Goal: Transaction & Acquisition: Purchase product/service

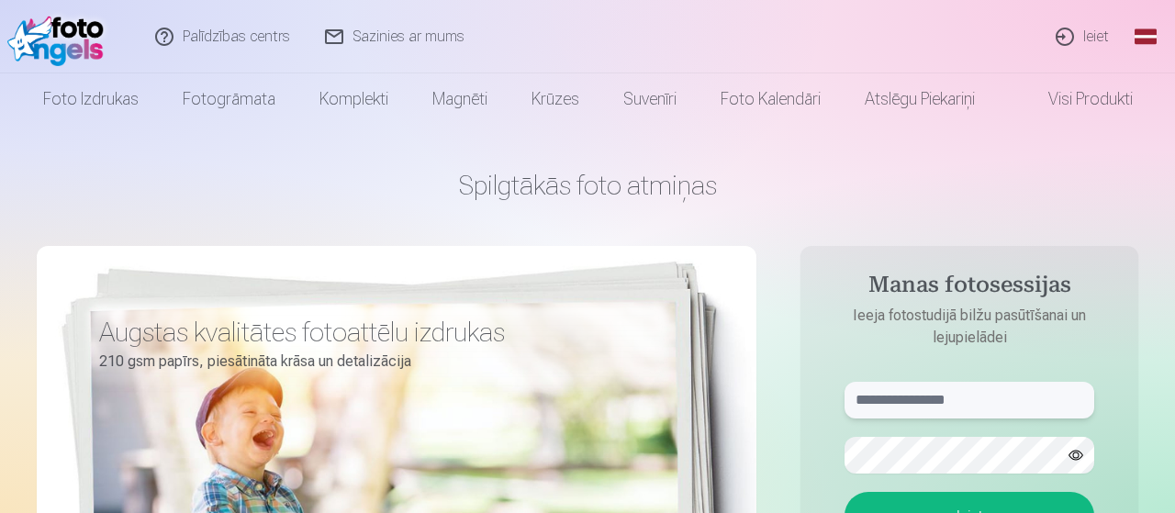
click at [892, 403] on input "text" at bounding box center [970, 400] width 250 height 37
type input "**********"
click at [1081, 448] on button "button" at bounding box center [1076, 455] width 35 height 35
click at [1015, 498] on button "Ieiet" at bounding box center [970, 516] width 250 height 48
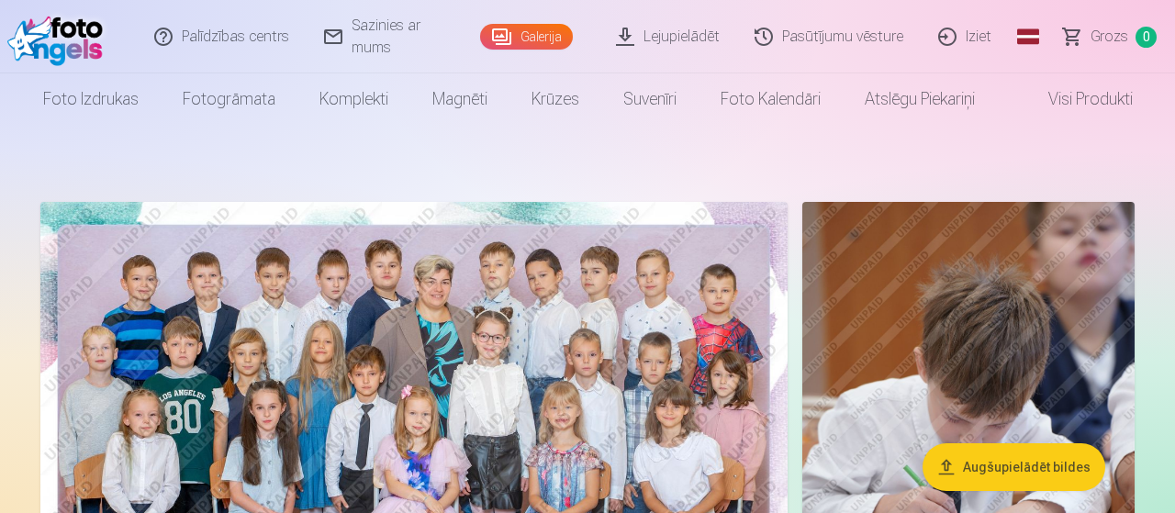
click at [1042, 28] on link "Global" at bounding box center [1028, 36] width 37 height 73
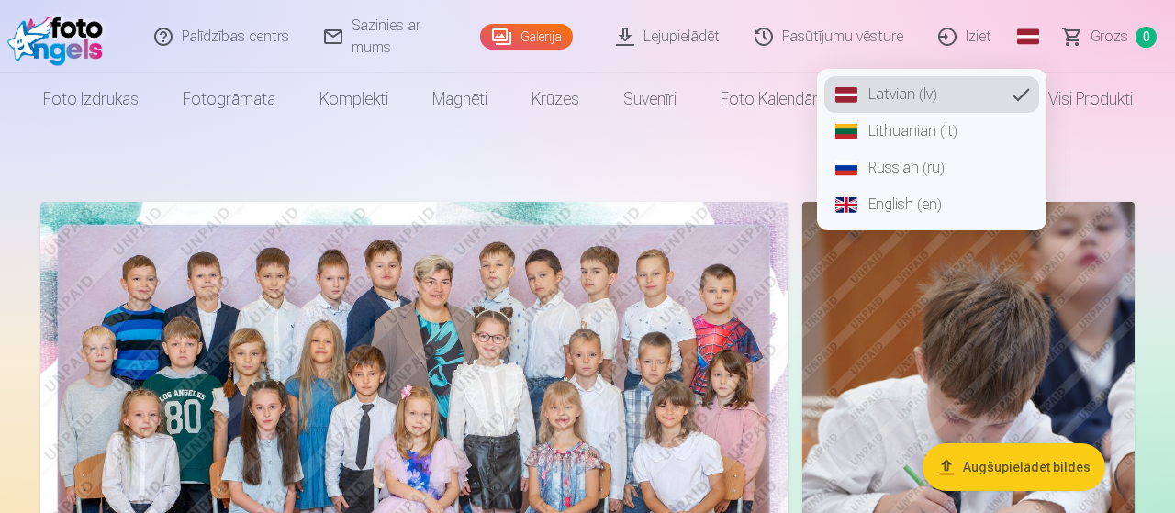
click at [886, 163] on link "Russian (ru)" at bounding box center [932, 168] width 215 height 37
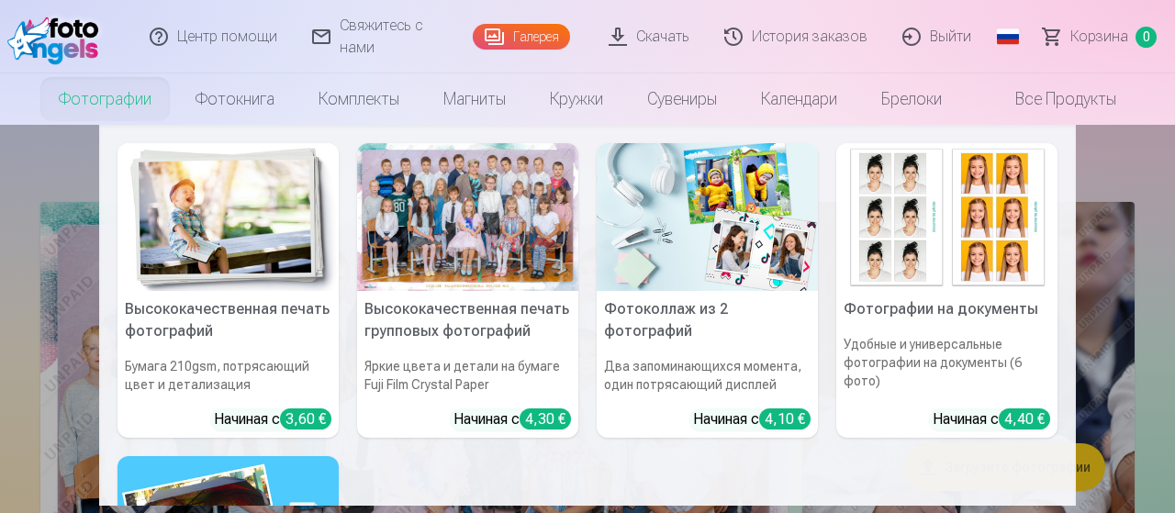
click at [87, 96] on link "Фотографии" at bounding box center [105, 98] width 137 height 51
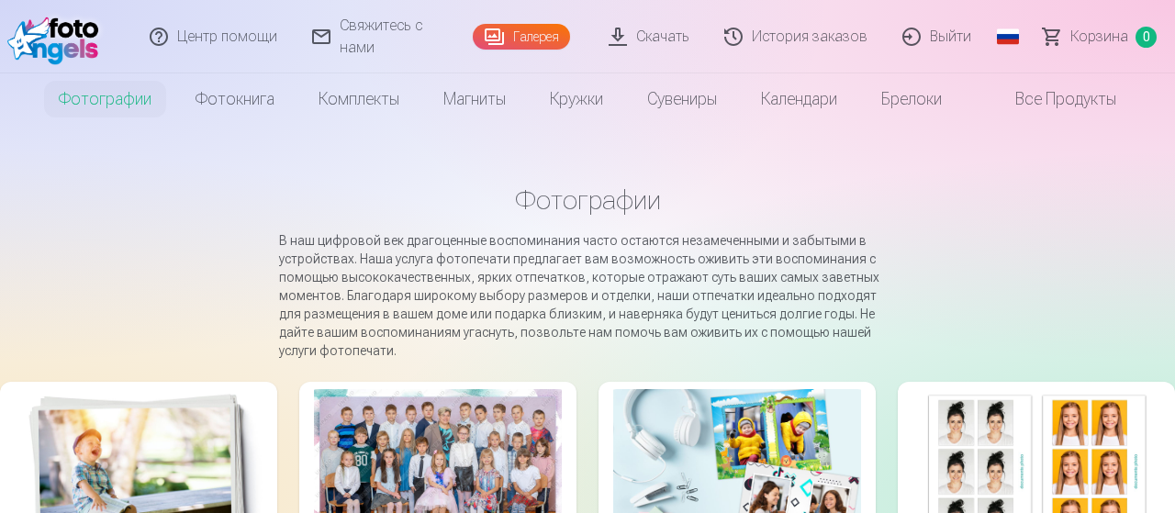
click at [548, 46] on link "Галерея" at bounding box center [521, 37] width 97 height 26
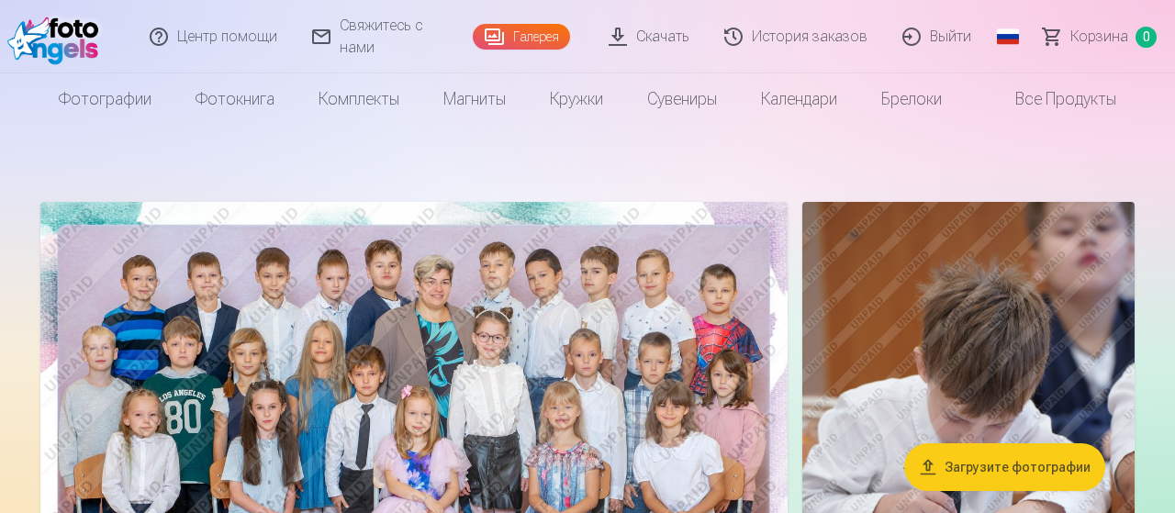
click at [664, 43] on link "Скачать" at bounding box center [650, 36] width 116 height 73
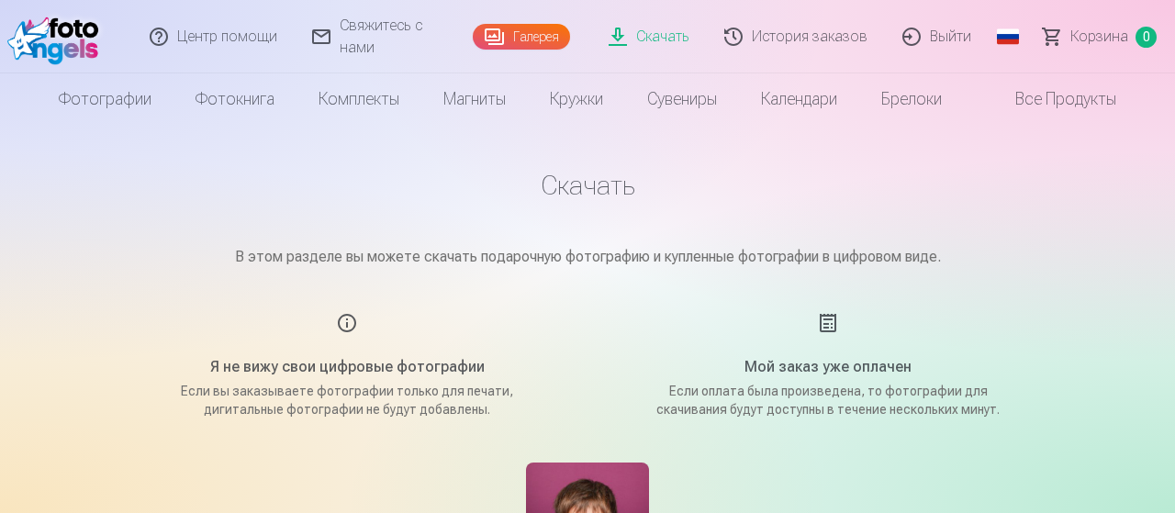
click at [668, 35] on link "Скачать" at bounding box center [650, 36] width 116 height 73
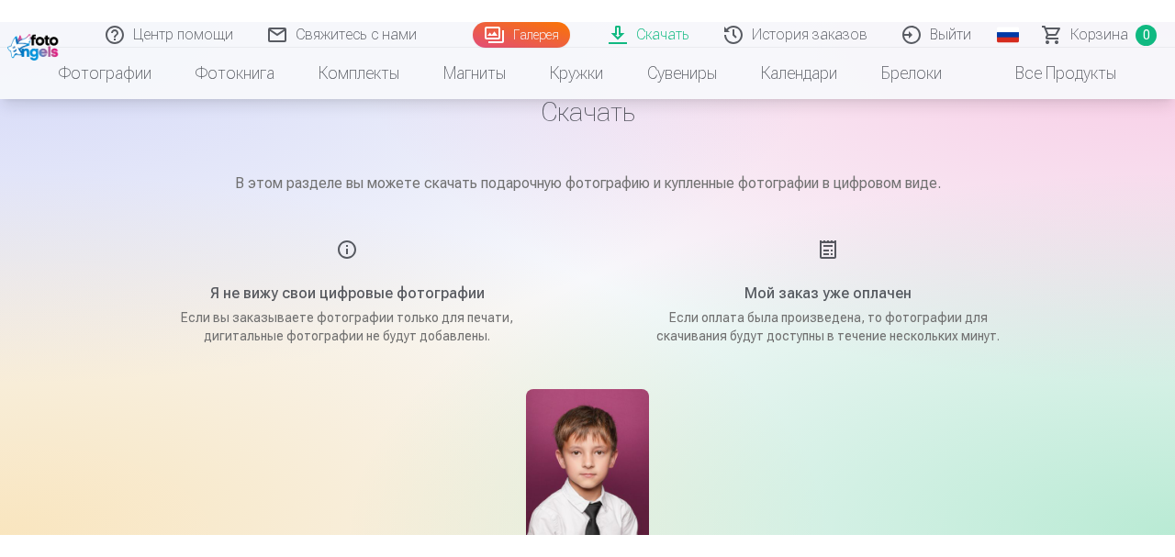
scroll to position [191, 0]
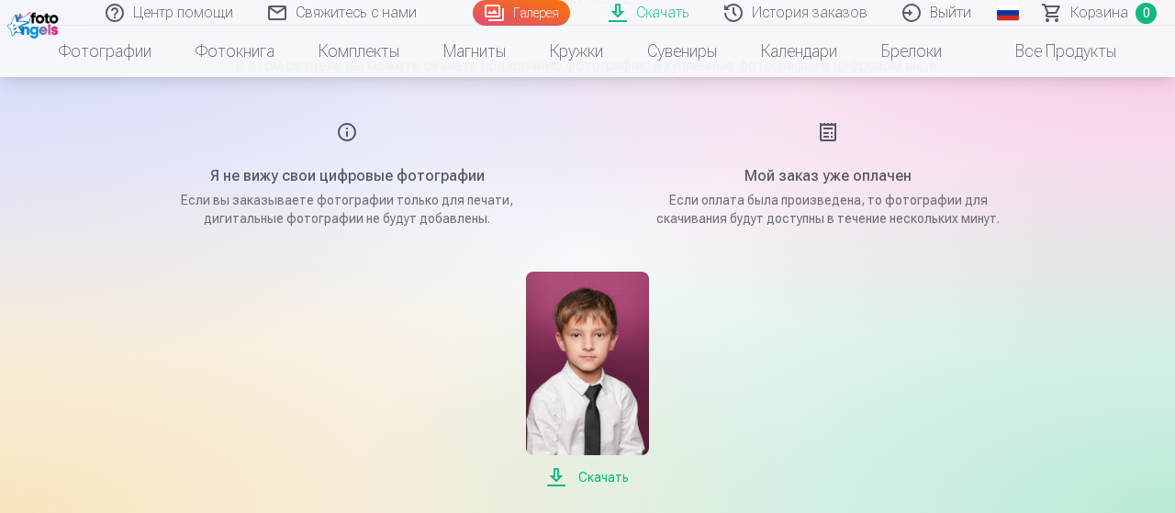
click at [588, 478] on span "Скачать" at bounding box center [587, 477] width 122 height 22
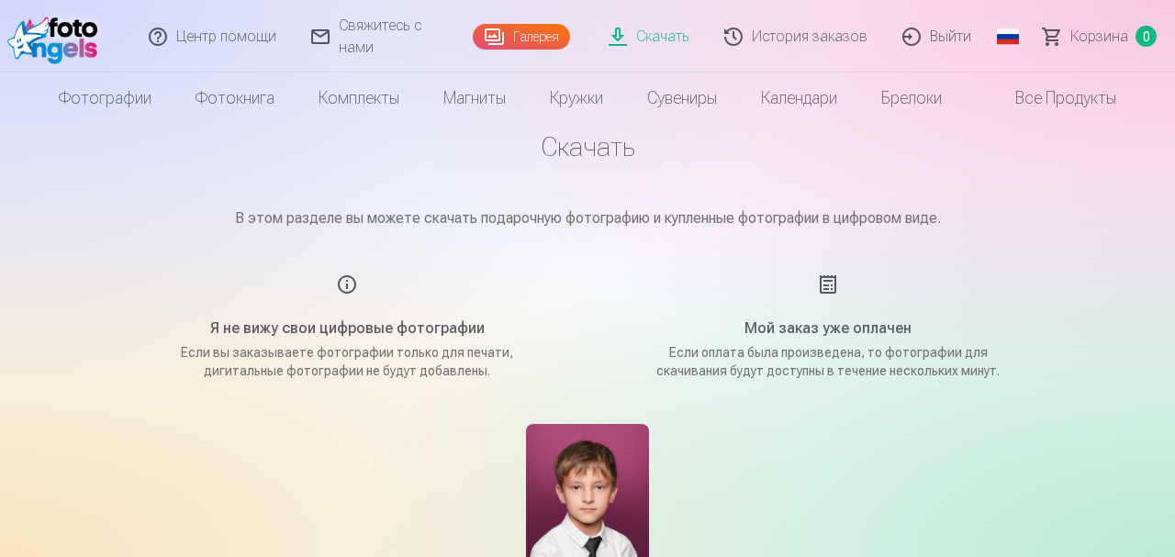
scroll to position [0, 0]
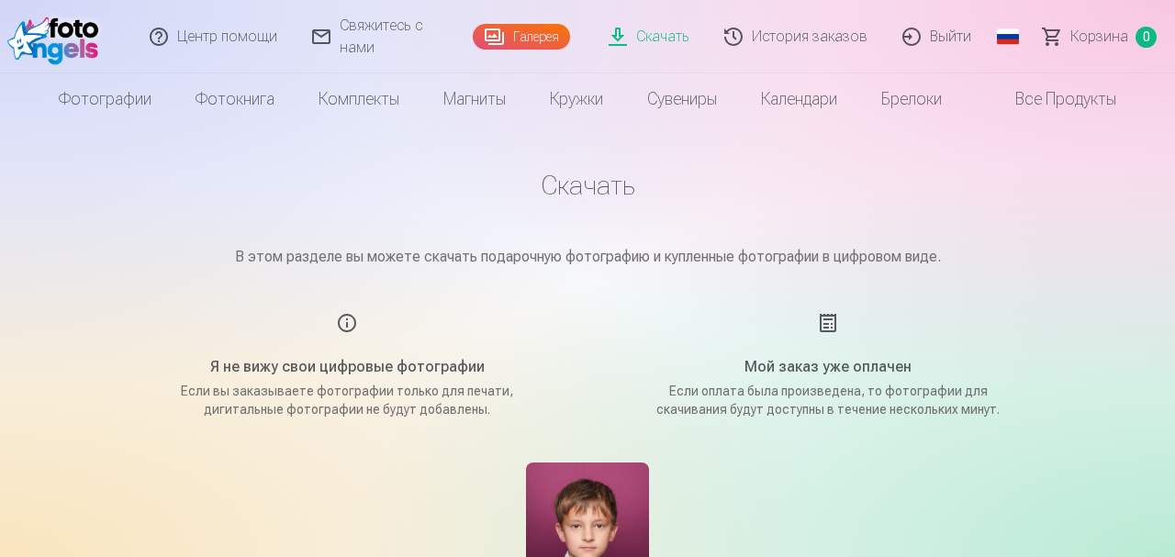
click at [787, 39] on link "История заказов" at bounding box center [797, 36] width 178 height 73
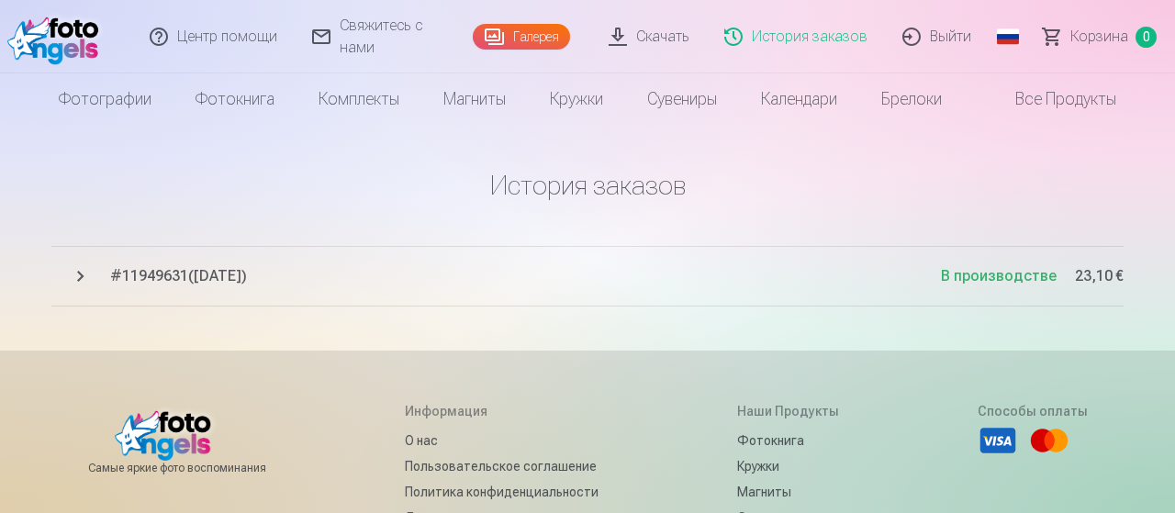
click at [512, 39] on link "Галерея" at bounding box center [521, 37] width 97 height 26
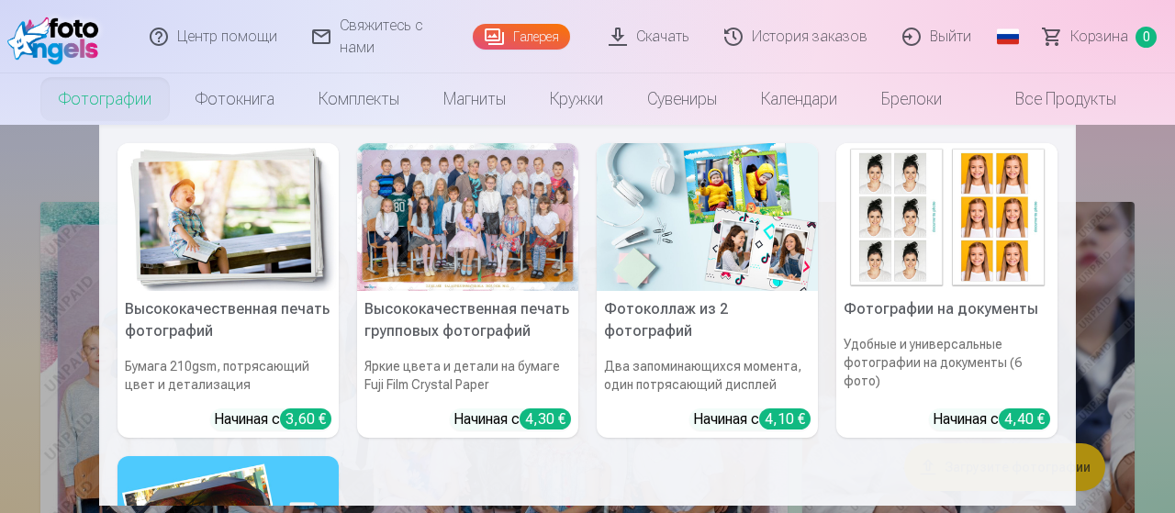
click at [74, 100] on link "Фотографии" at bounding box center [105, 98] width 137 height 51
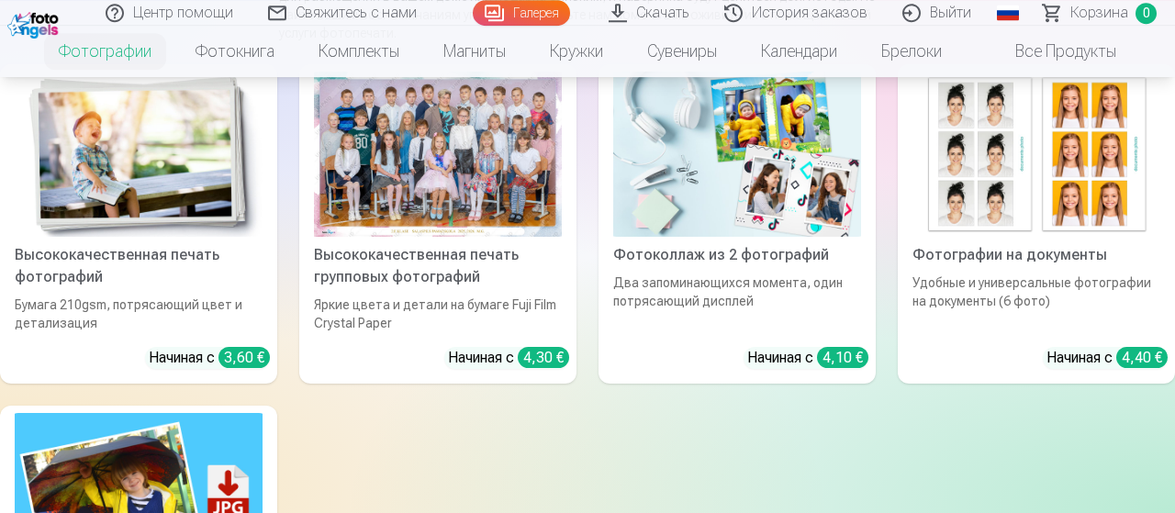
scroll to position [286, 0]
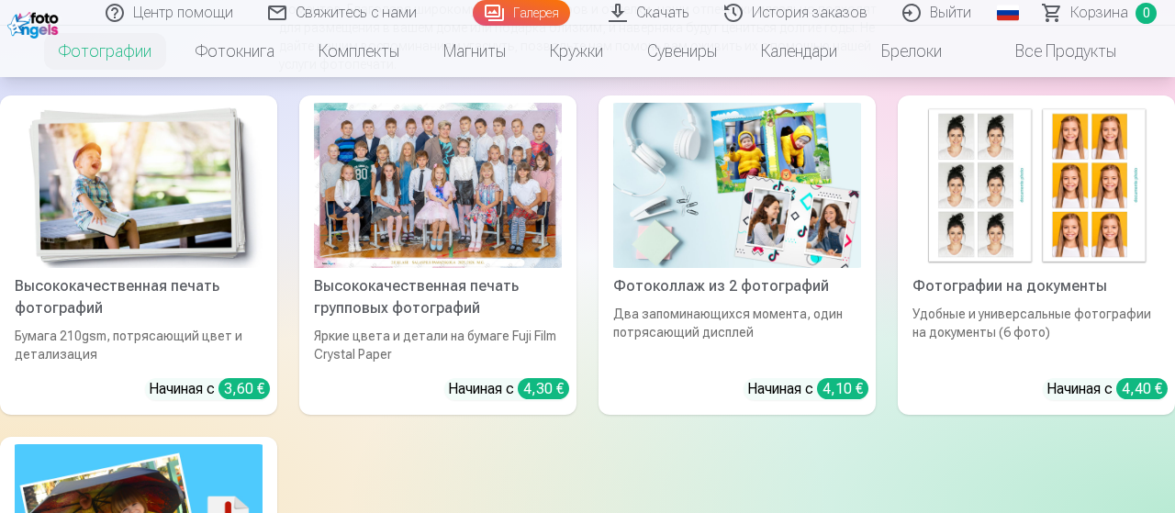
click at [226, 47] on link "Фотокнига" at bounding box center [235, 51] width 123 height 51
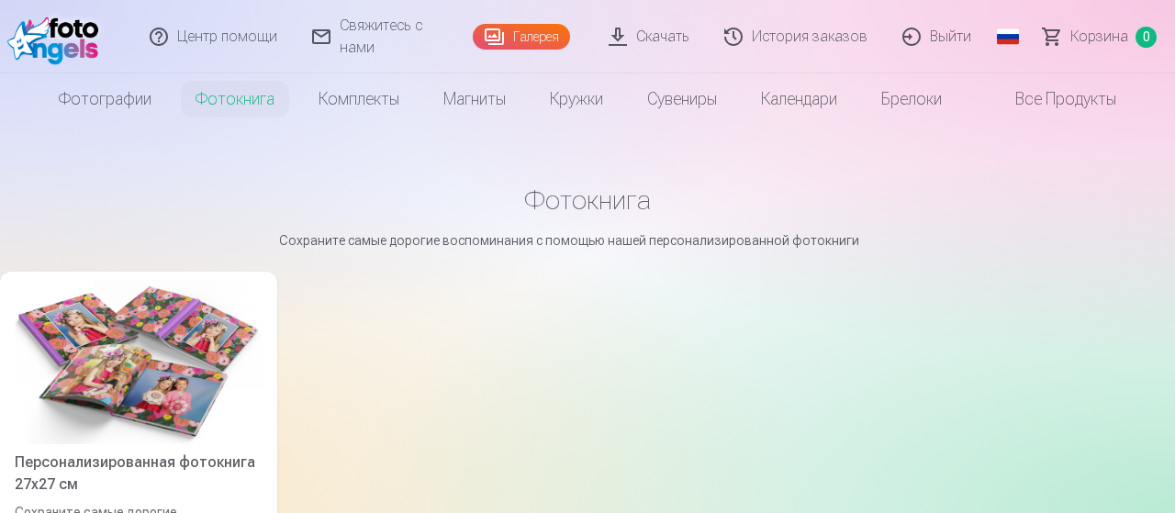
click at [1046, 101] on link "Все продукты" at bounding box center [1051, 98] width 174 height 51
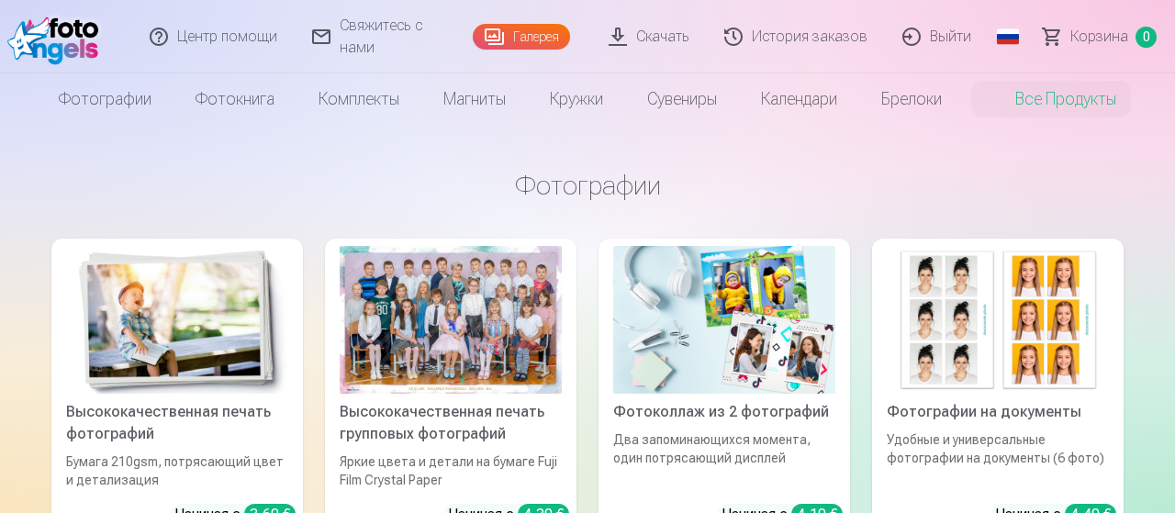
click at [543, 32] on link "Галерея" at bounding box center [521, 37] width 97 height 26
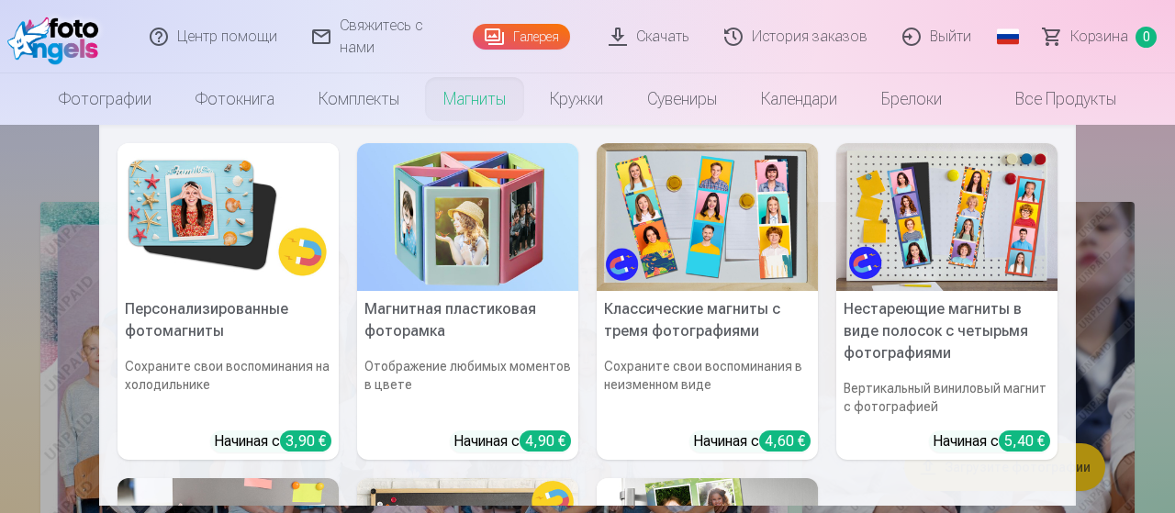
click at [14, 182] on nav "Персонализированные фотомагниты Сохраните свои воспоминания на холодильнике Нач…" at bounding box center [587, 315] width 1175 height 381
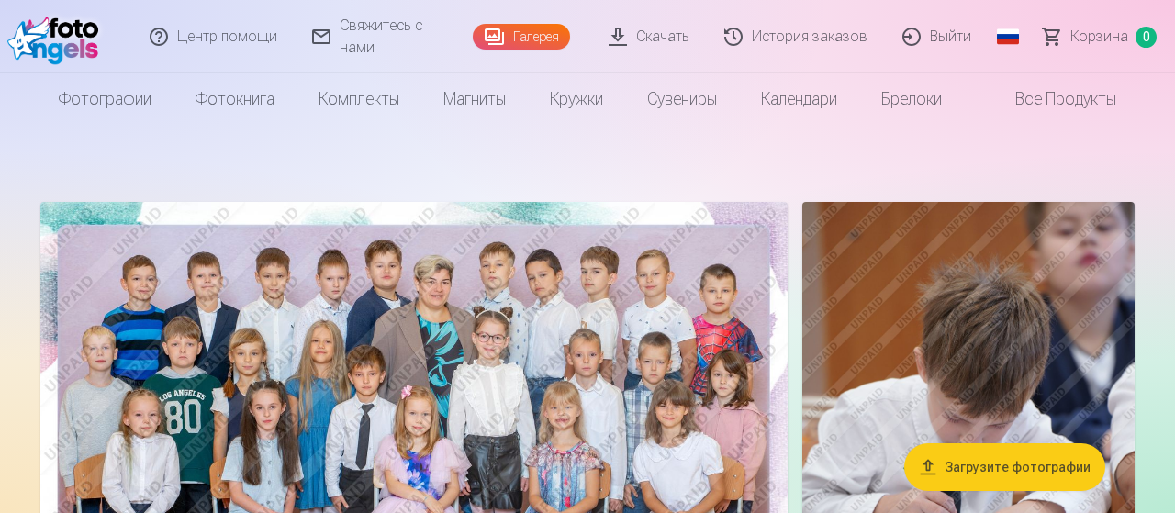
click at [1097, 33] on span "Корзина" at bounding box center [1100, 37] width 58 height 22
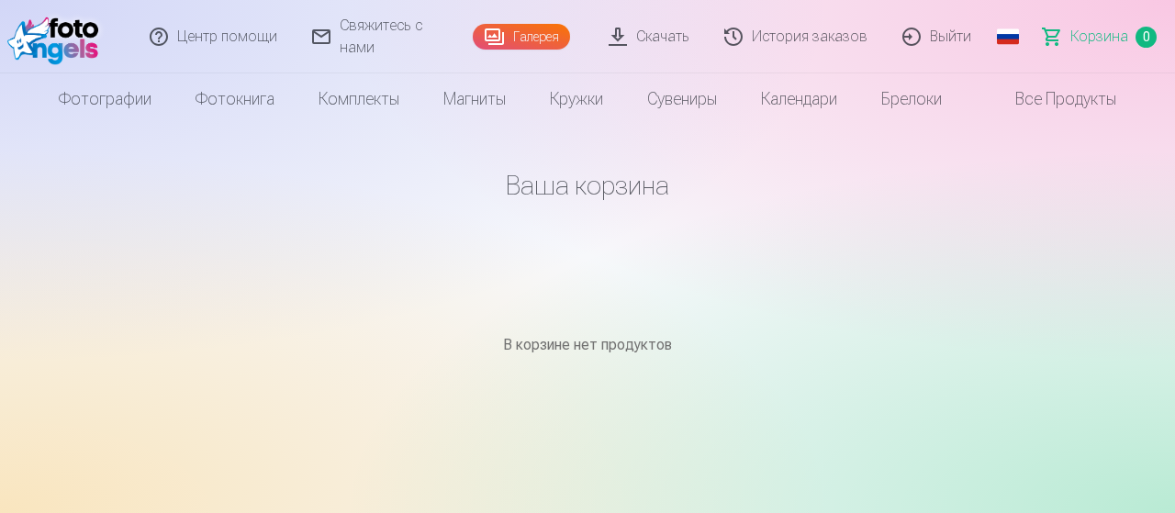
click at [801, 45] on link "История заказов" at bounding box center [797, 36] width 178 height 73
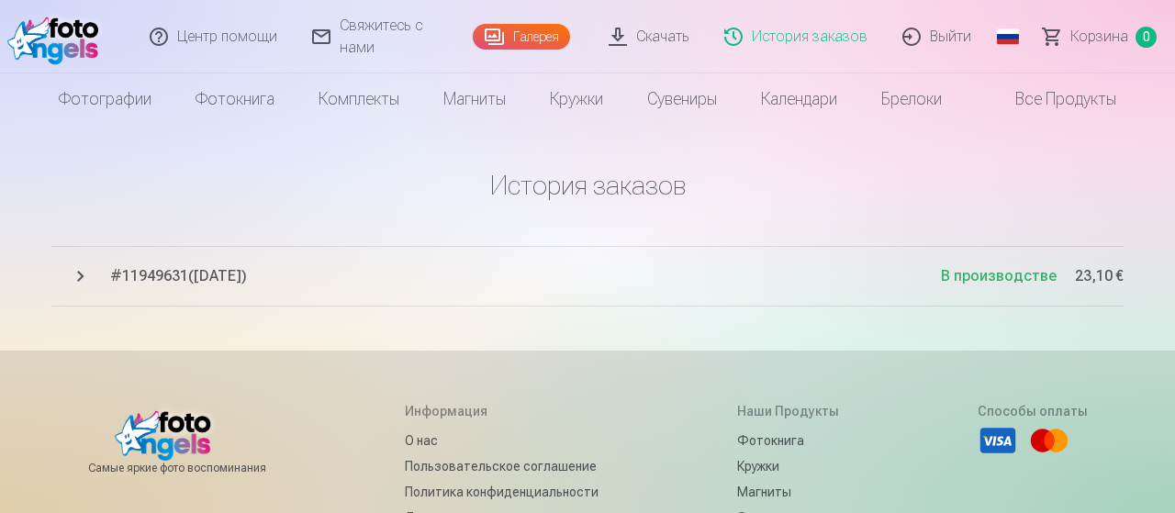
click at [86, 281] on button "# 11949631 ( [DATE] ) В производстве 23,10 €" at bounding box center [587, 276] width 1072 height 61
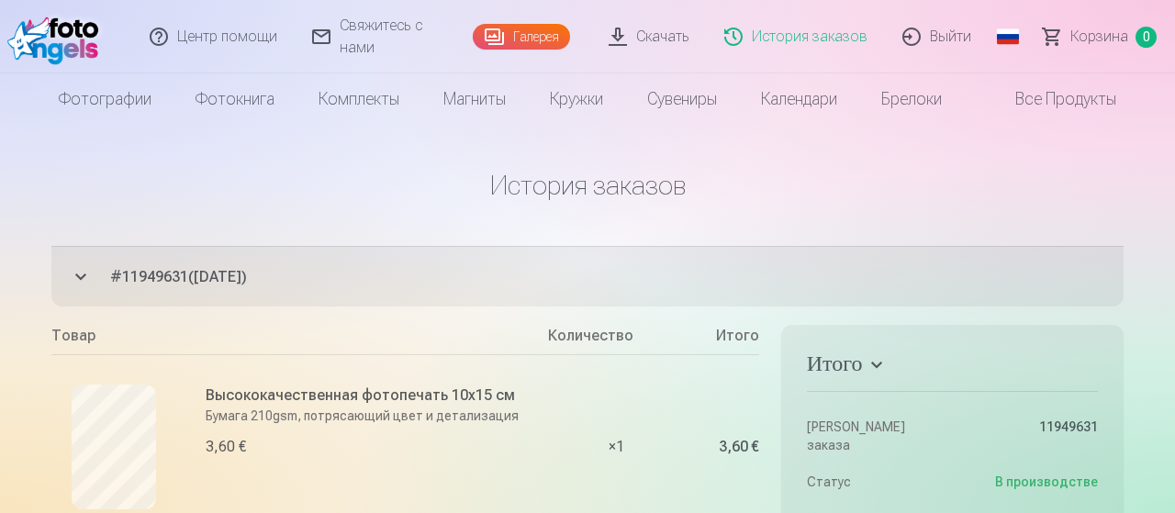
click at [664, 32] on link "Скачать" at bounding box center [650, 36] width 116 height 73
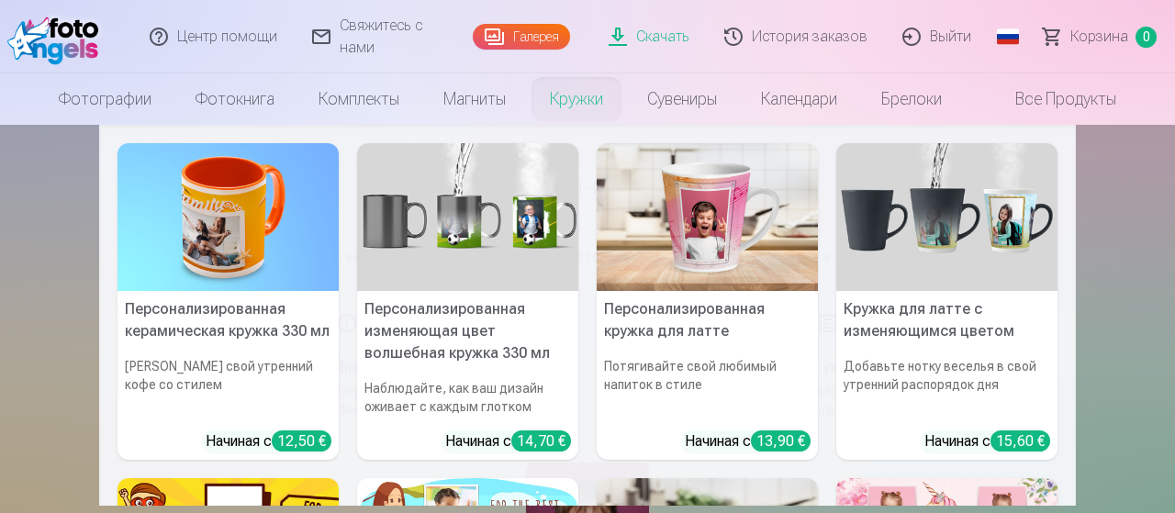
click at [0, 286] on nav "Персонализированная керамическая кружка 330 мл Пейте свой утренний кофе со стил…" at bounding box center [587, 315] width 1175 height 381
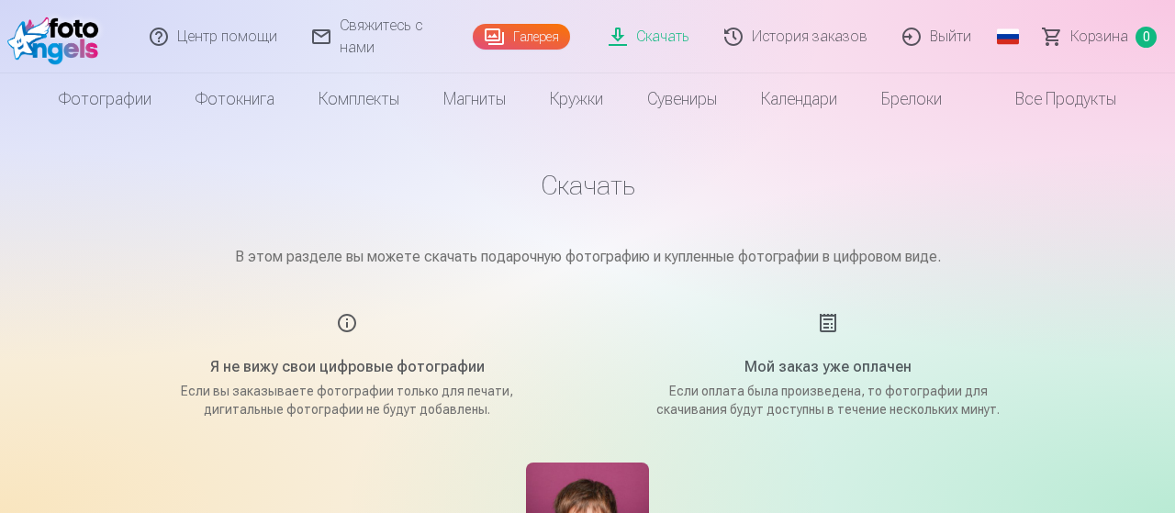
click at [549, 30] on link "Галерея" at bounding box center [521, 37] width 97 height 26
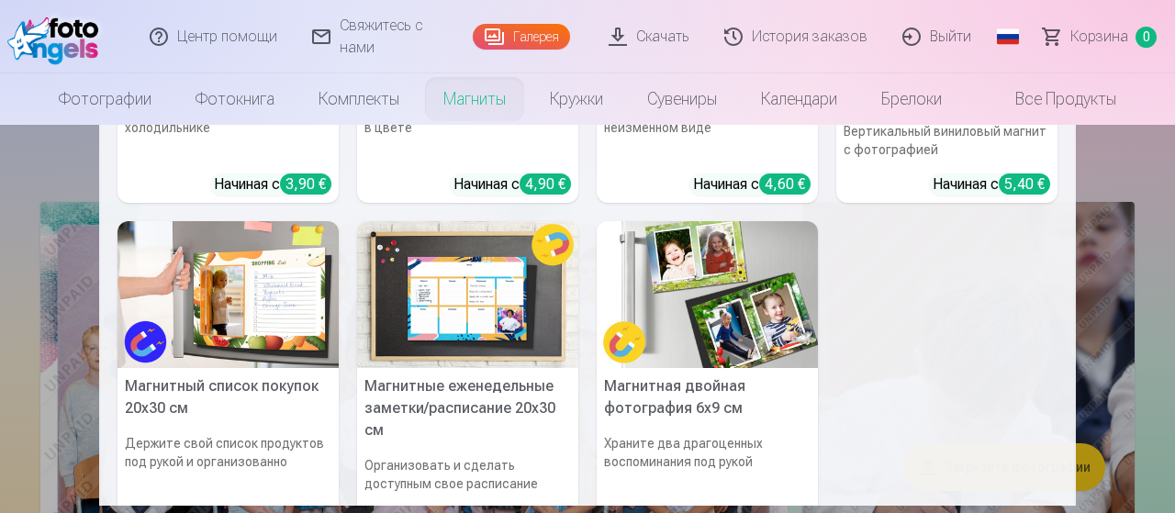
scroll to position [385, 0]
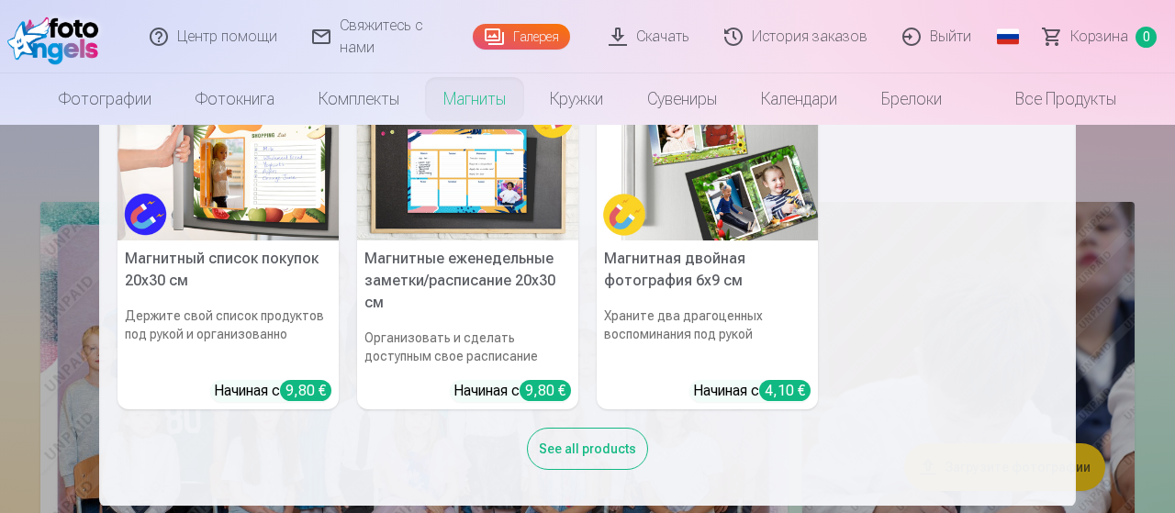
click at [600, 453] on div "See all products" at bounding box center [587, 449] width 121 height 42
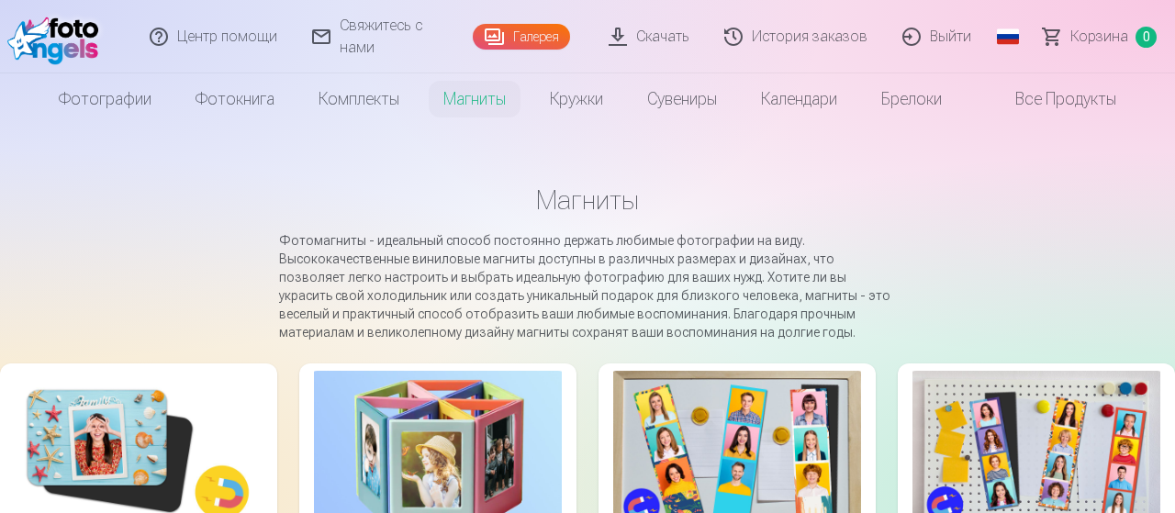
click at [519, 37] on link "Галерея" at bounding box center [521, 37] width 97 height 26
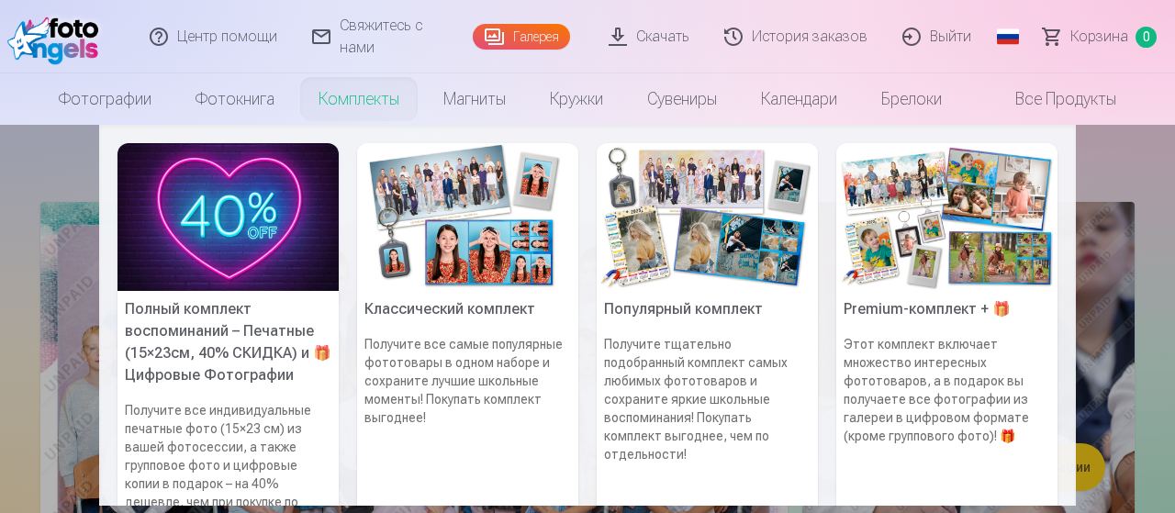
click at [1149, 159] on nav "Полный комплект воспоминаний – Печатные (15×23см, 40% СКИДКА) и 🎁 Цифровые Фото…" at bounding box center [587, 315] width 1175 height 381
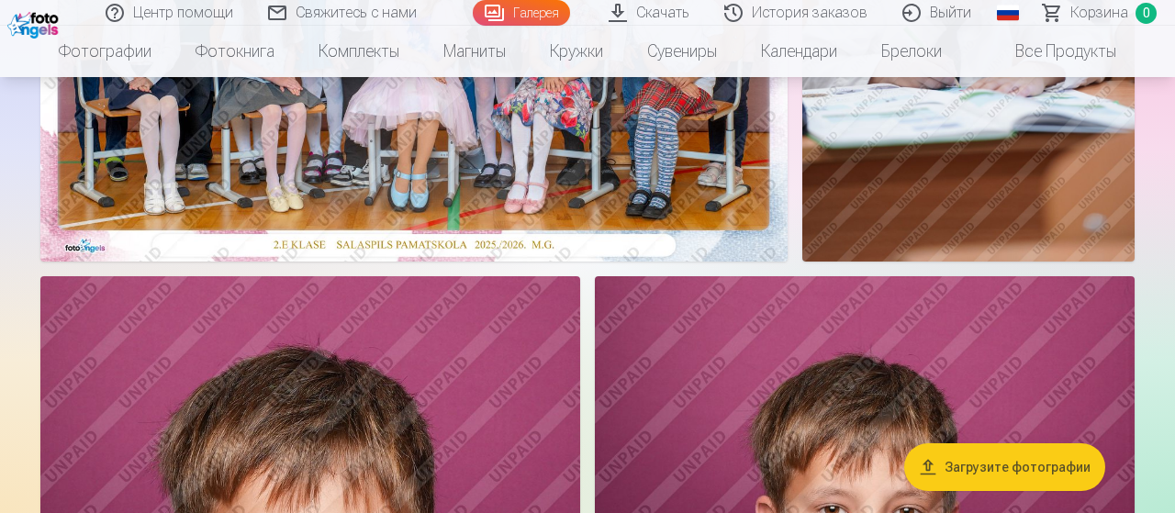
scroll to position [477, 0]
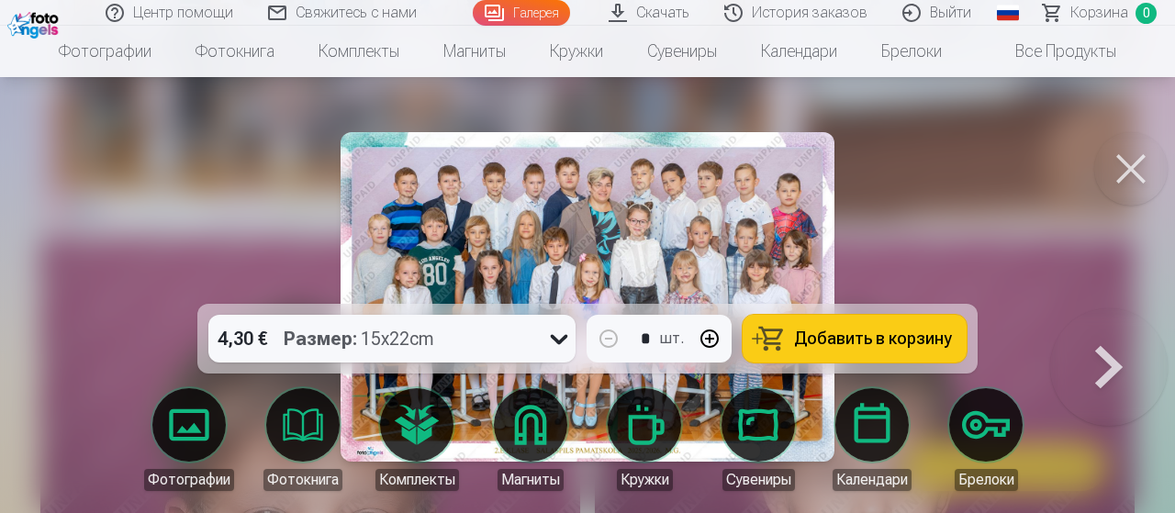
click at [567, 344] on icon at bounding box center [558, 338] width 29 height 29
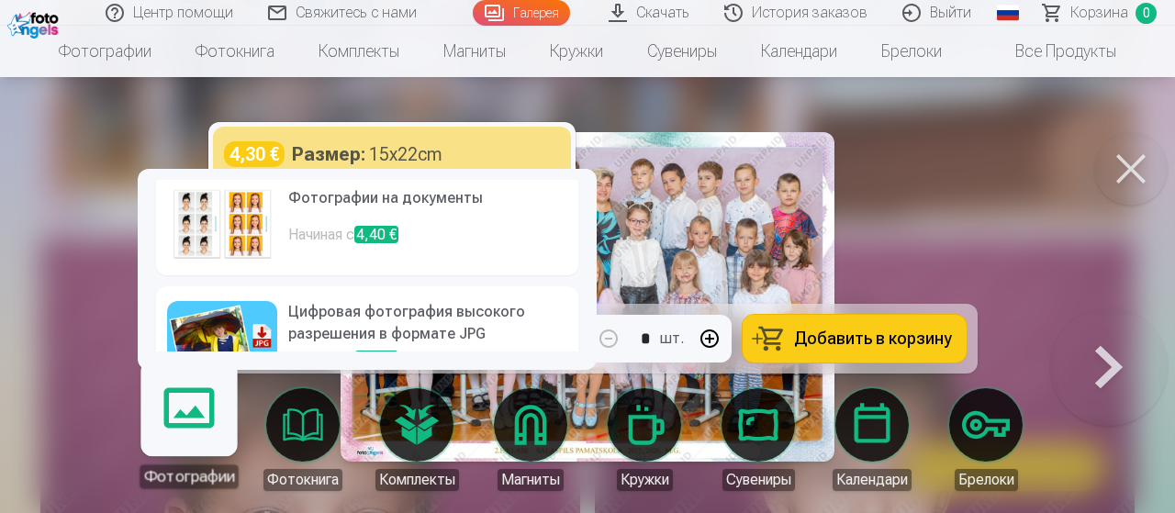
scroll to position [393, 0]
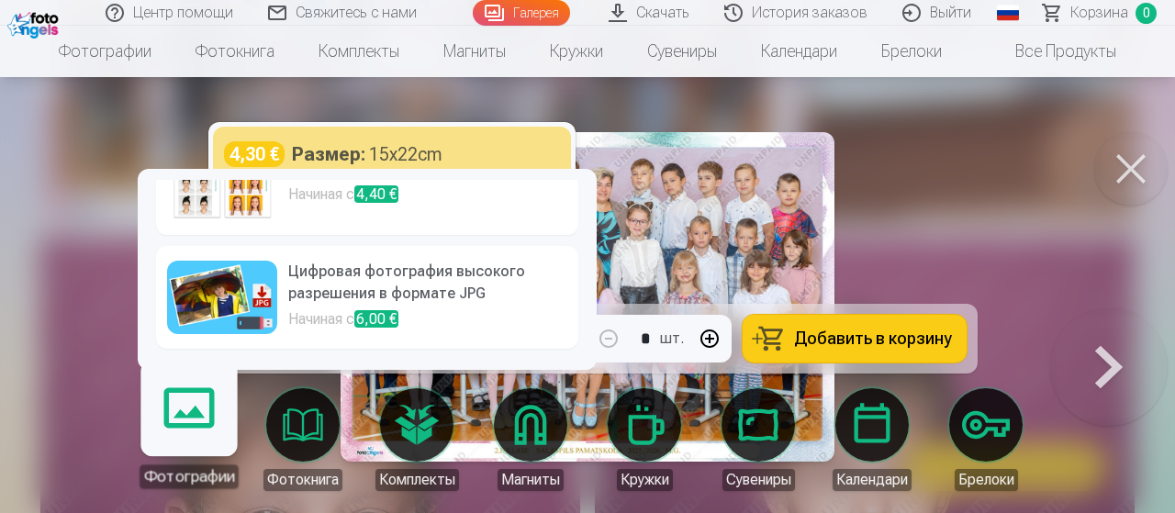
click at [423, 297] on h6 "Цифровая фотография высокого разрешения в формате JPG" at bounding box center [427, 285] width 279 height 48
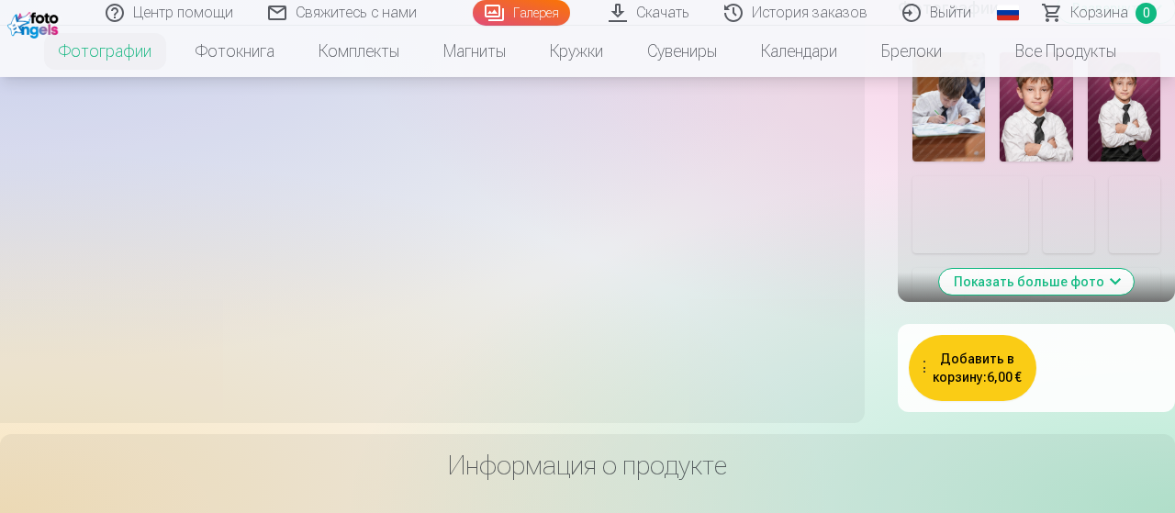
scroll to position [955, 0]
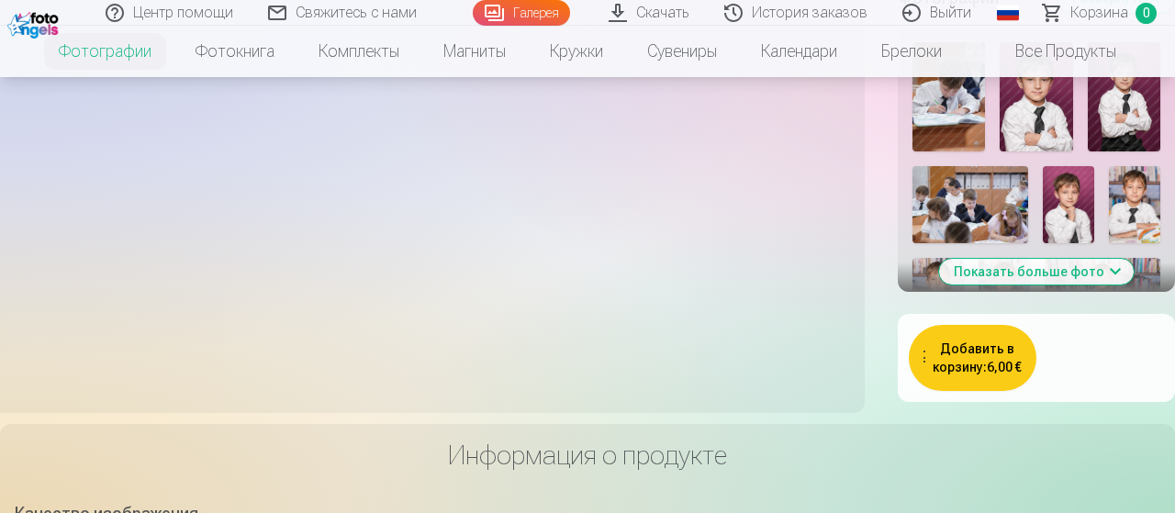
click at [1050, 285] on button "Показать больше фото" at bounding box center [1036, 272] width 195 height 26
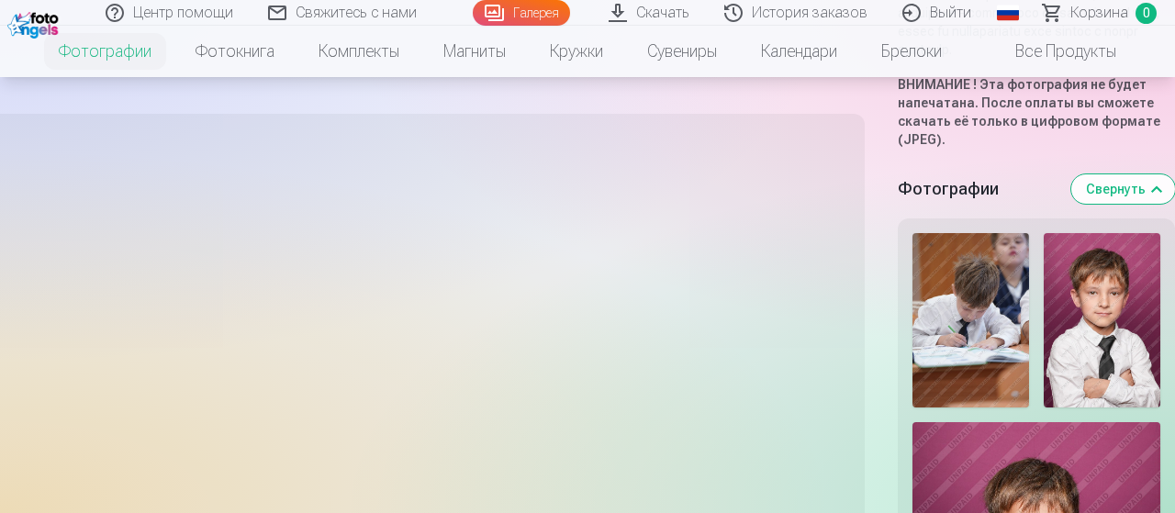
scroll to position [859, 0]
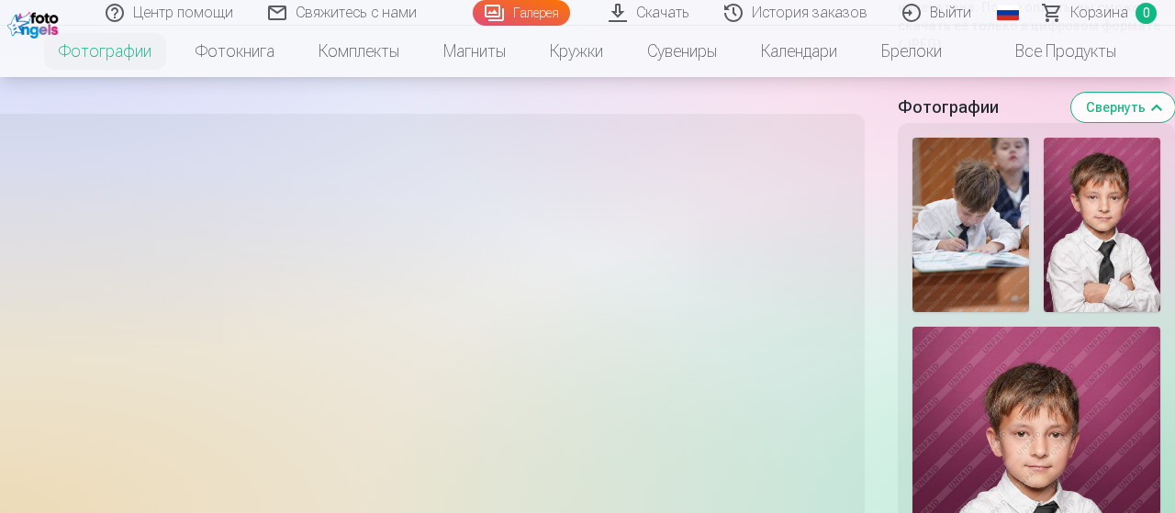
click at [1108, 302] on img at bounding box center [1102, 225] width 117 height 175
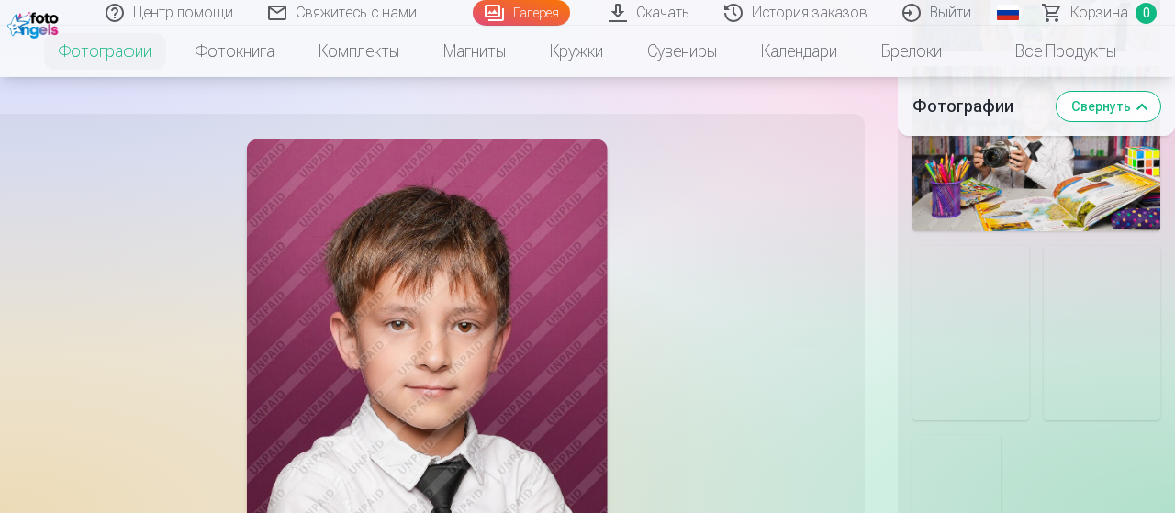
scroll to position [3151, 0]
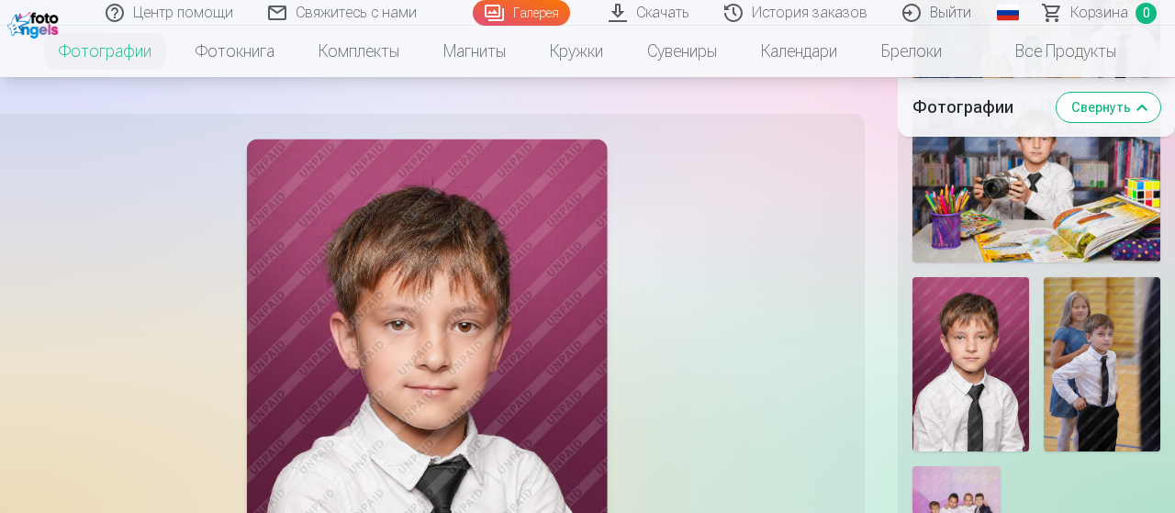
click at [1020, 251] on img at bounding box center [1037, 179] width 248 height 165
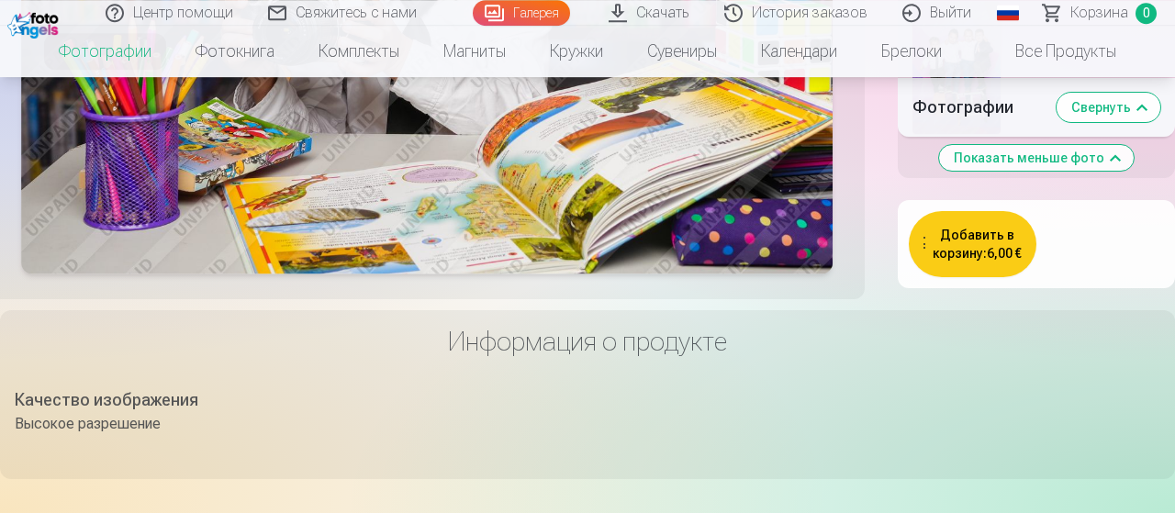
scroll to position [3629, 0]
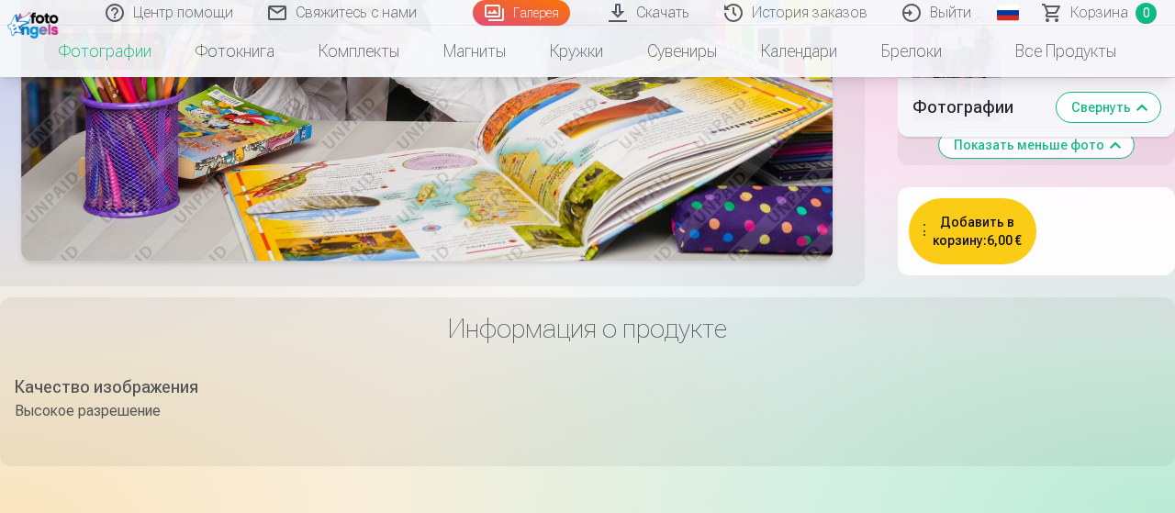
click at [961, 264] on button "Добавить в корзину : 6,00 €" at bounding box center [973, 231] width 128 height 66
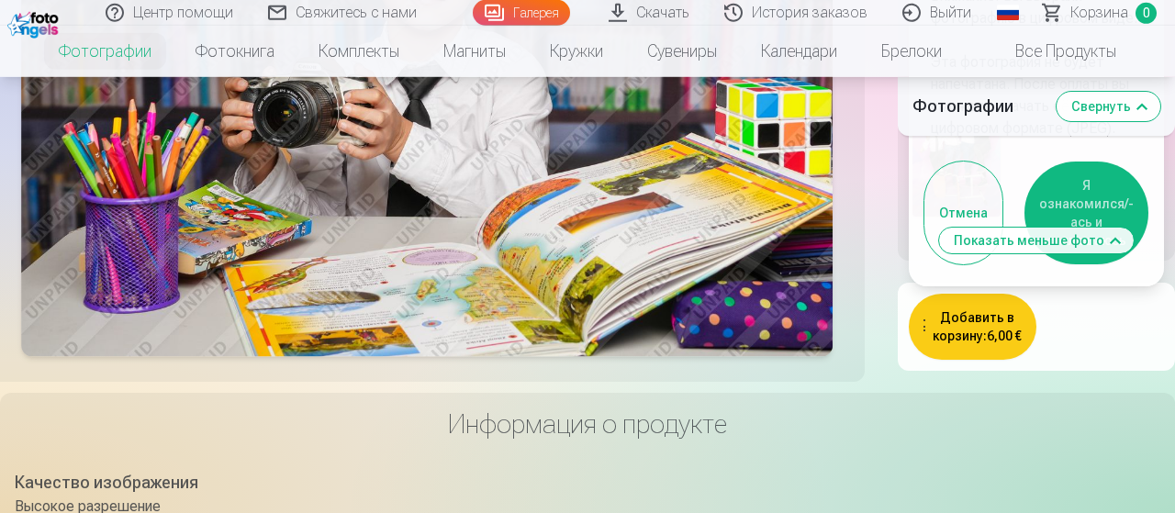
scroll to position [3533, 0]
click at [1088, 360] on div "Добавить в корзину : 6,00 € Цифровые фотографии (JPEG) Внимание! Вы выбрали фот…" at bounding box center [1036, 327] width 255 height 66
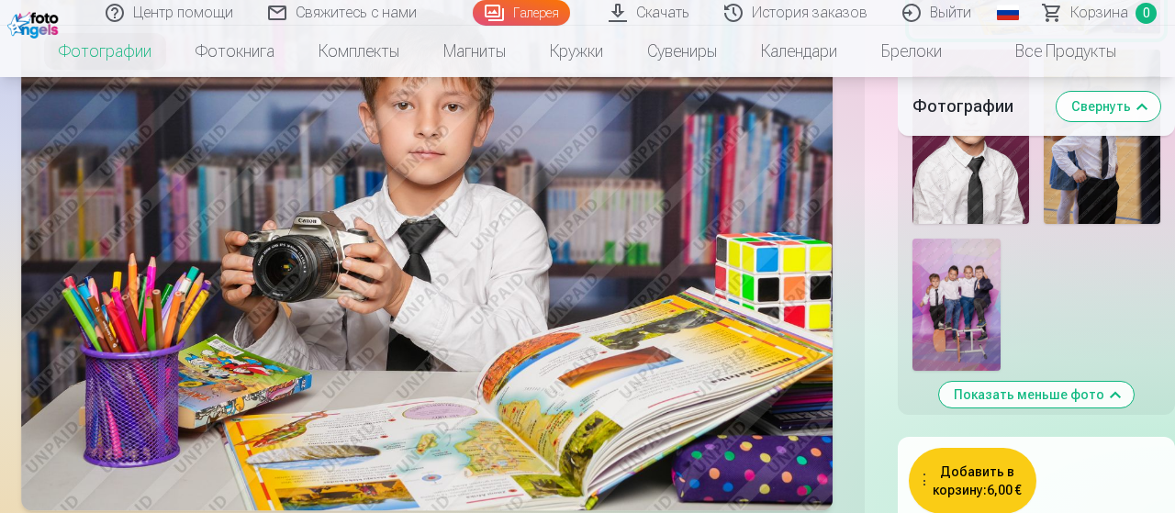
scroll to position [3342, 0]
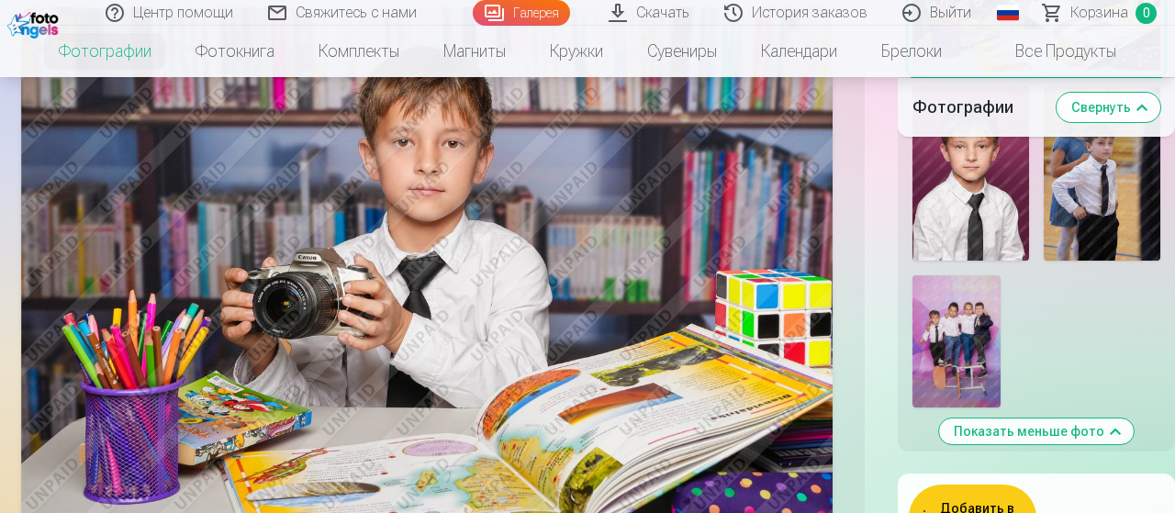
click at [1096, 262] on img at bounding box center [1102, 173] width 117 height 175
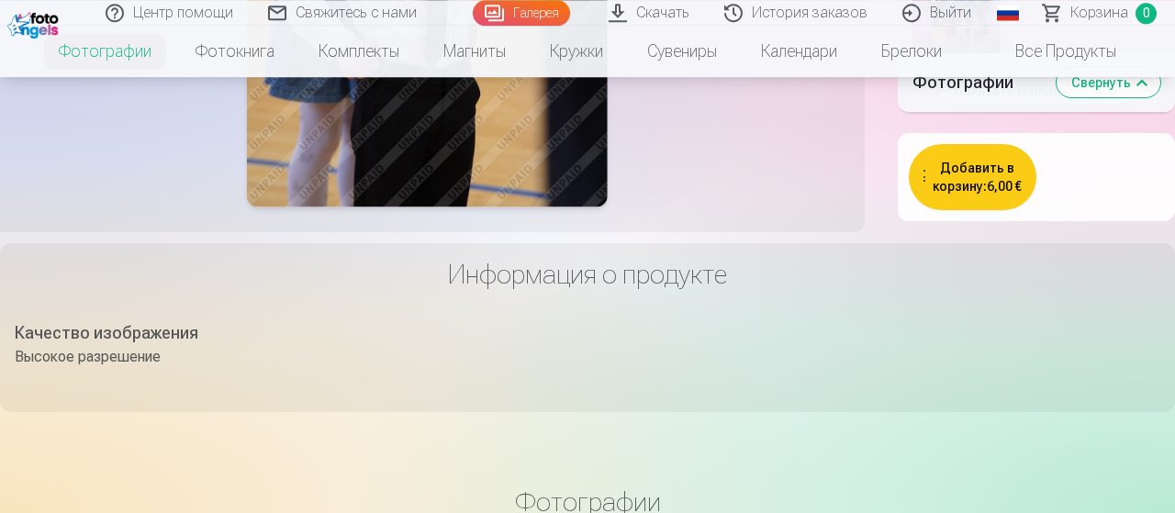
scroll to position [3629, 0]
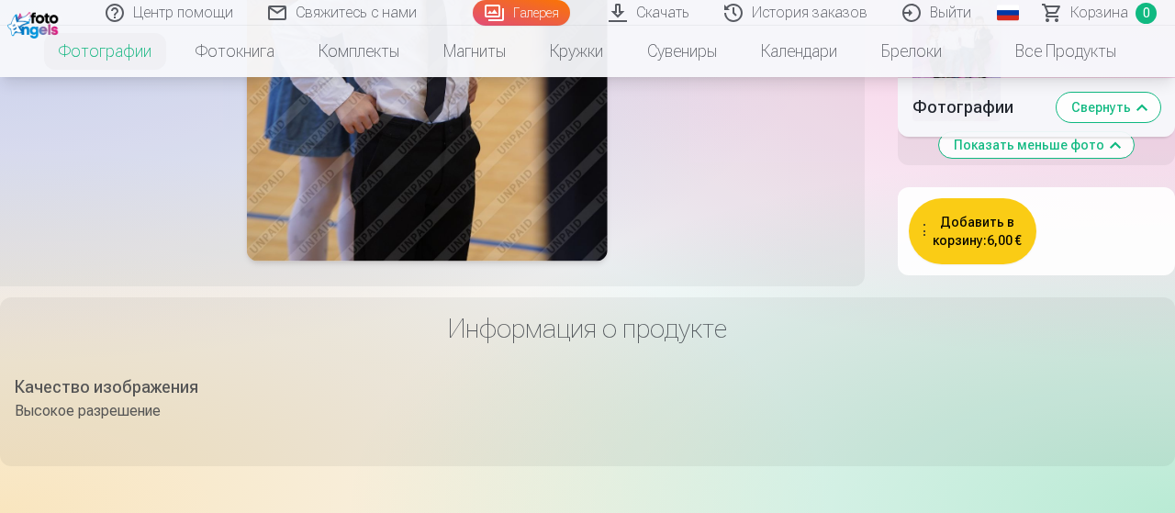
click at [999, 264] on button "Добавить в корзину : 6,00 €" at bounding box center [973, 231] width 128 height 66
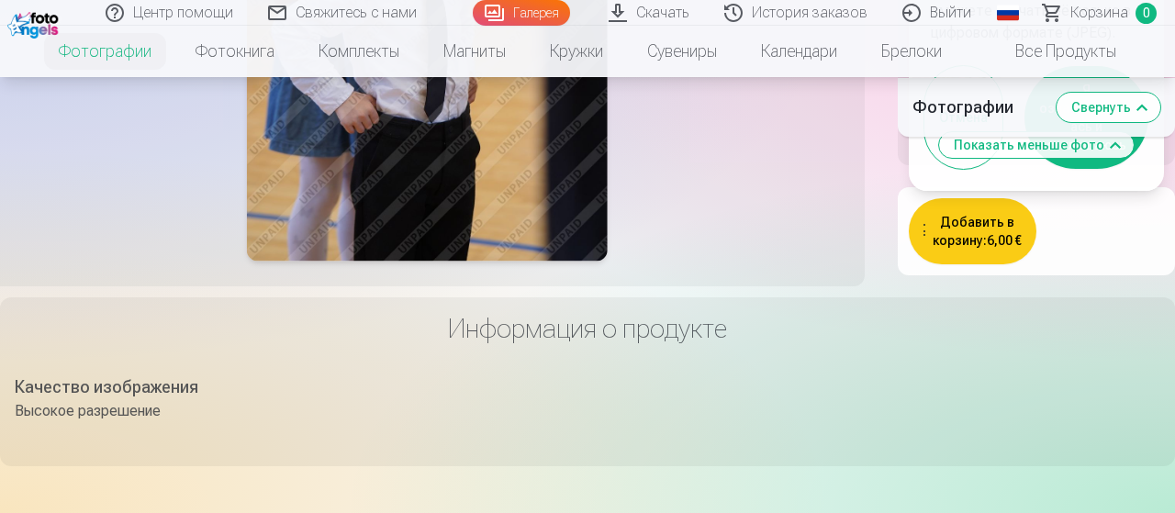
click at [1092, 169] on button "Я ознакомился/-ась и соглашаюсь" at bounding box center [1087, 117] width 124 height 103
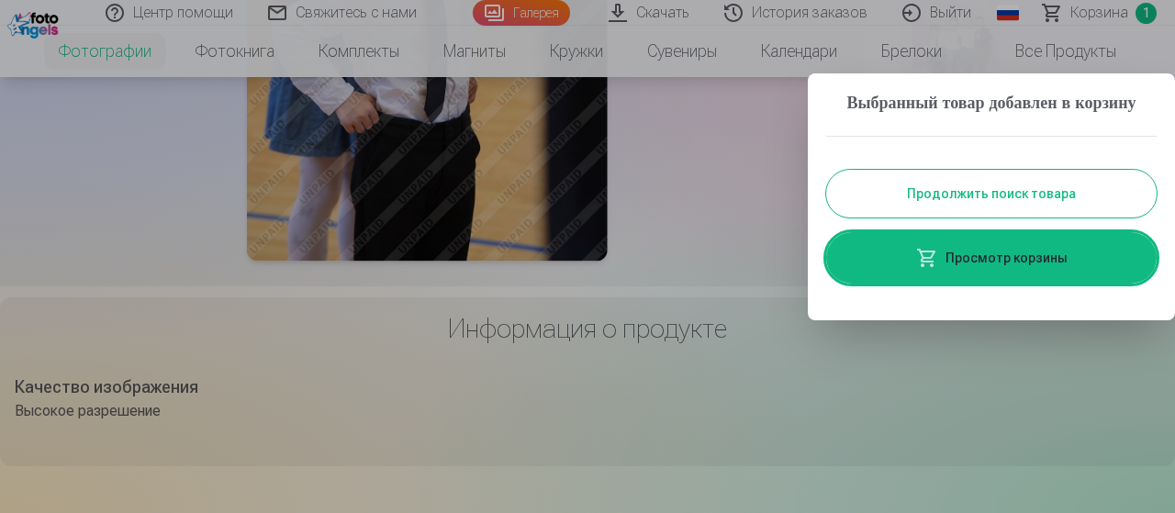
click at [1108, 3] on div at bounding box center [587, 256] width 1175 height 513
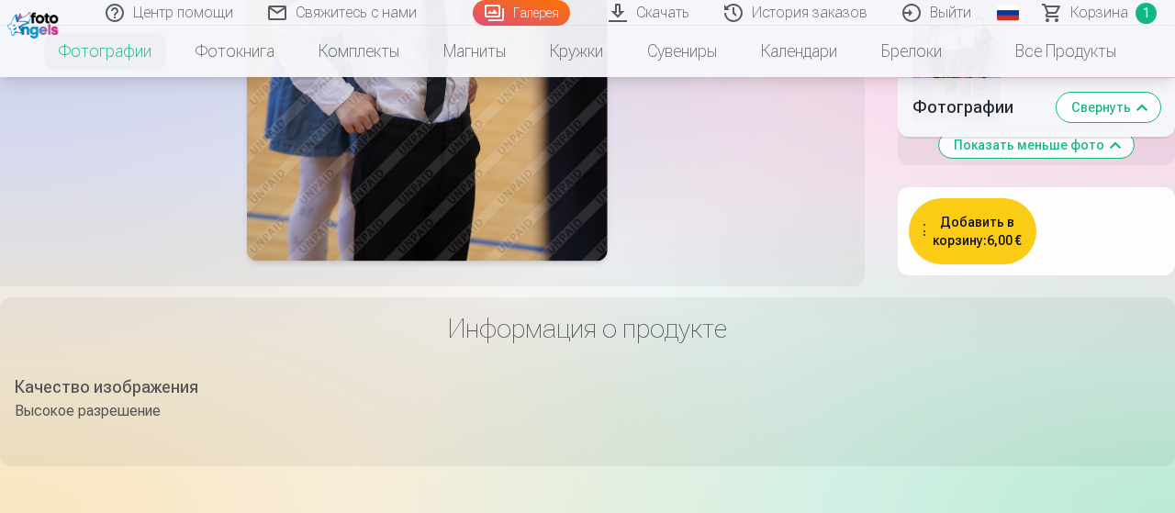
click at [1106, 13] on span "Корзина" at bounding box center [1100, 13] width 58 height 22
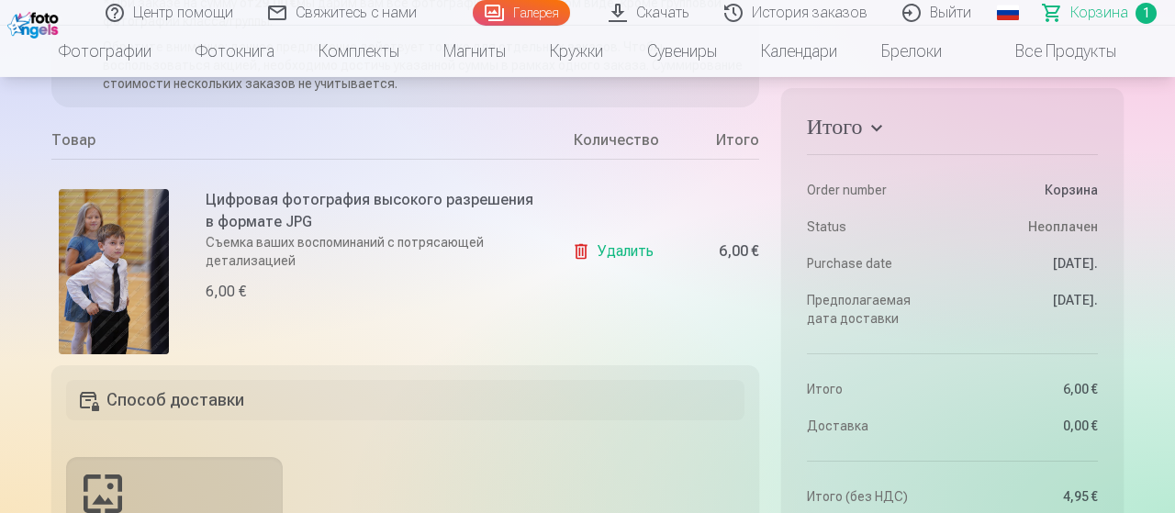
scroll to position [286, 0]
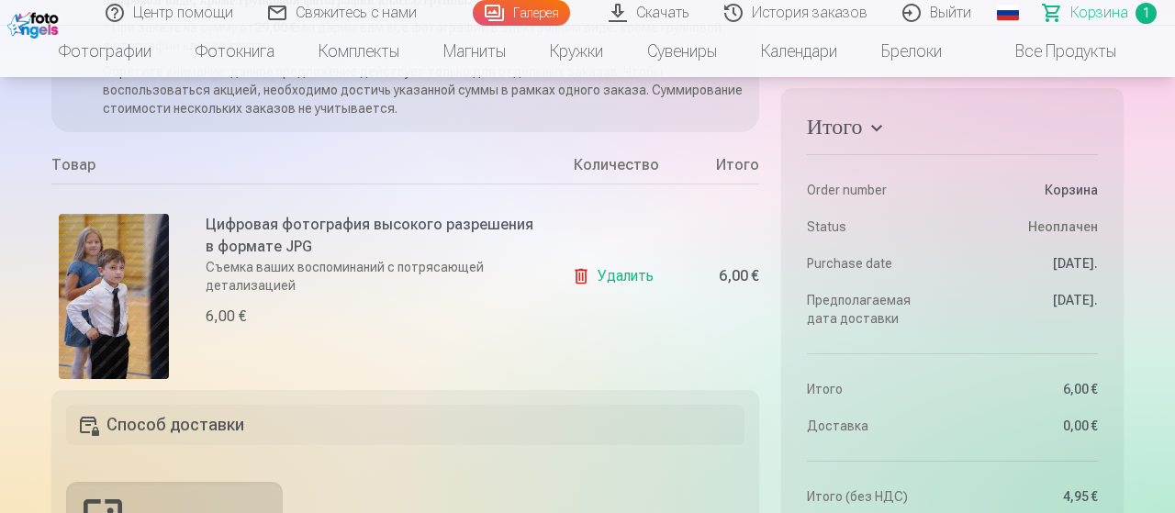
click at [642, 276] on link "Удалить" at bounding box center [616, 276] width 89 height 37
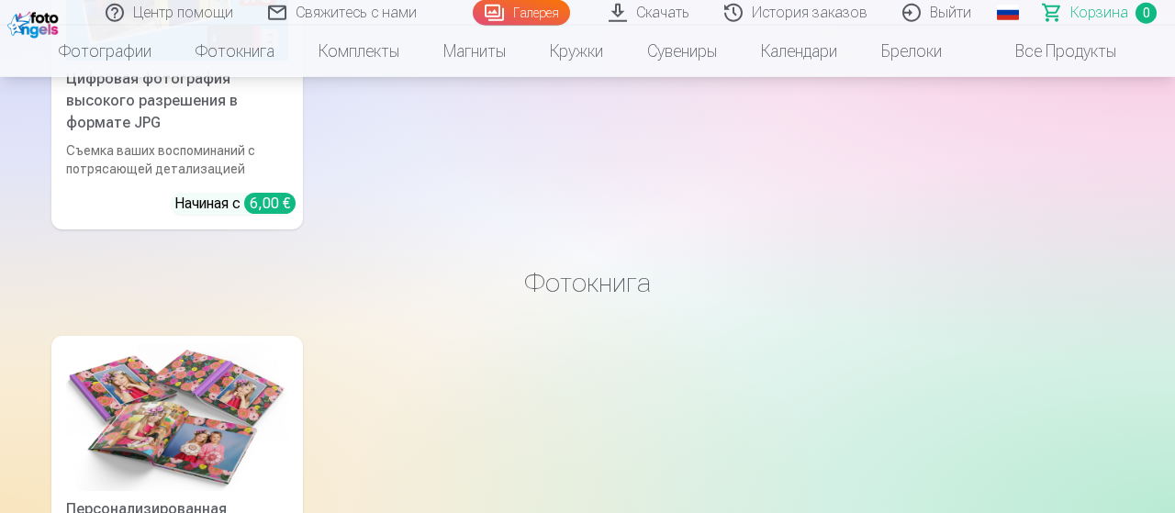
scroll to position [955, 0]
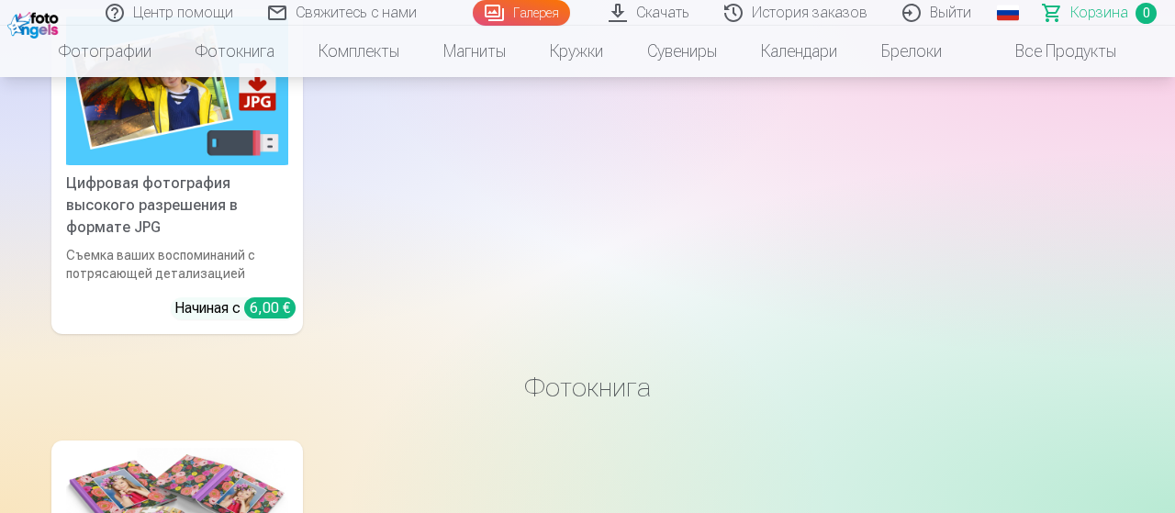
click at [244, 218] on div "Цифровая фотография высокого разрешения в формате JPG" at bounding box center [177, 206] width 237 height 66
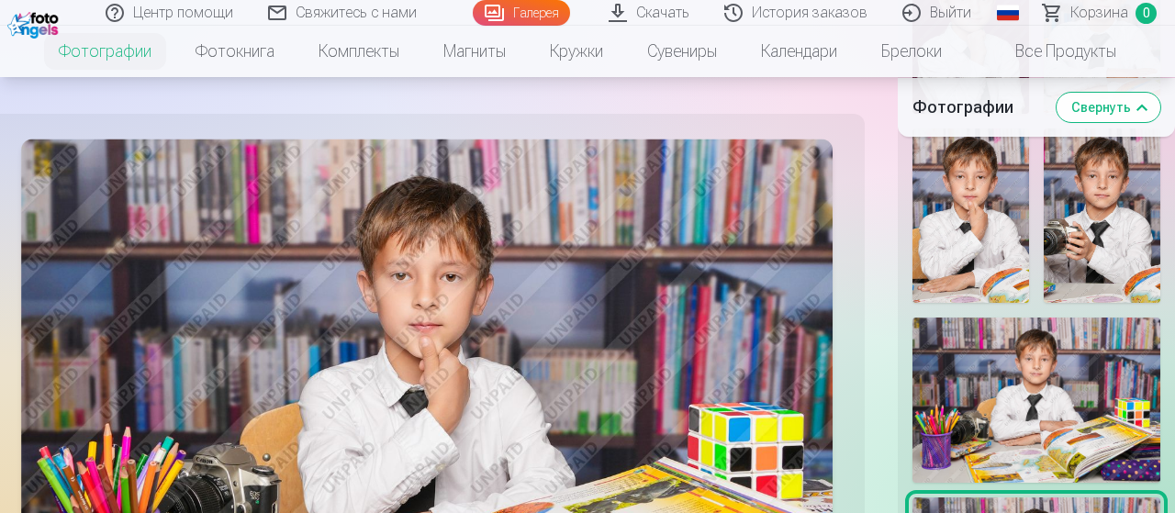
scroll to position [2101, 0]
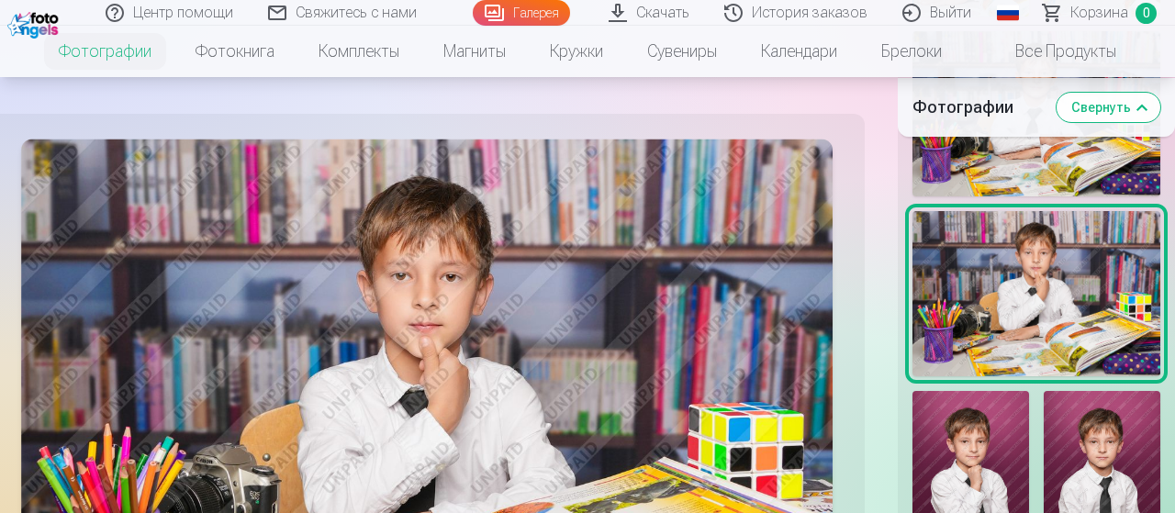
click at [996, 354] on img at bounding box center [1037, 293] width 248 height 165
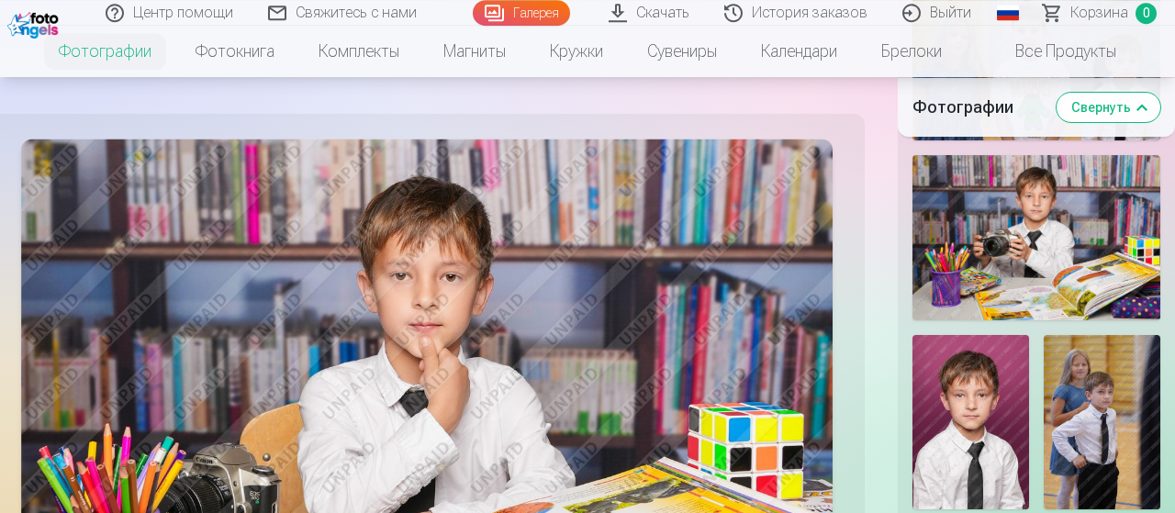
scroll to position [3151, 0]
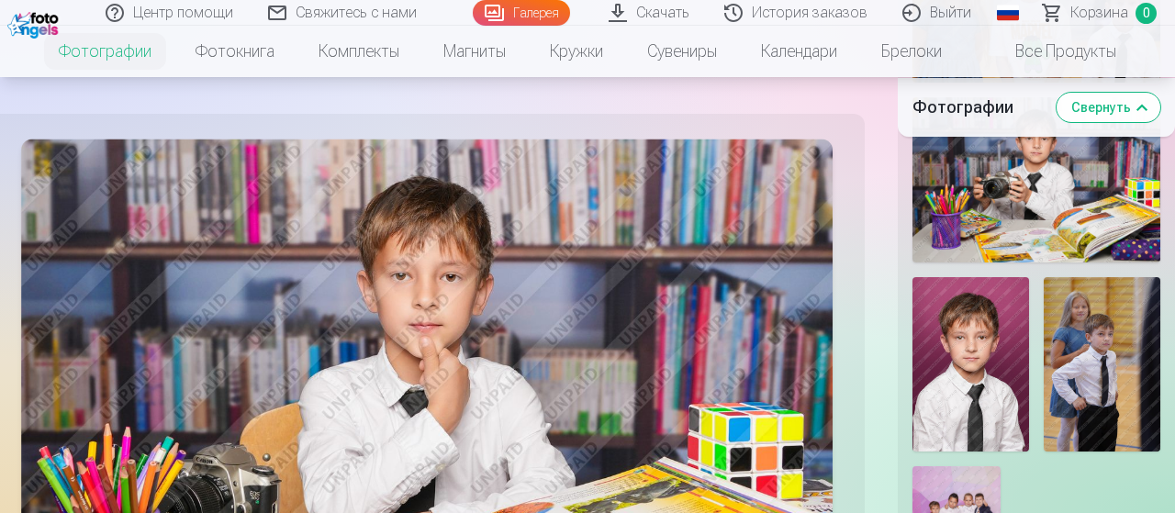
click at [1001, 260] on img at bounding box center [1037, 179] width 248 height 165
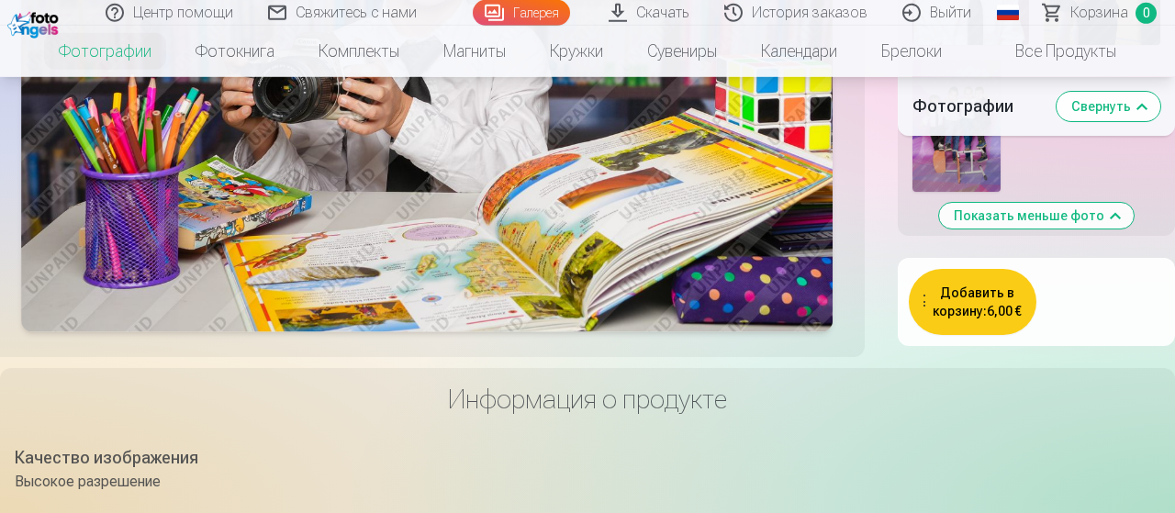
scroll to position [3724, 0]
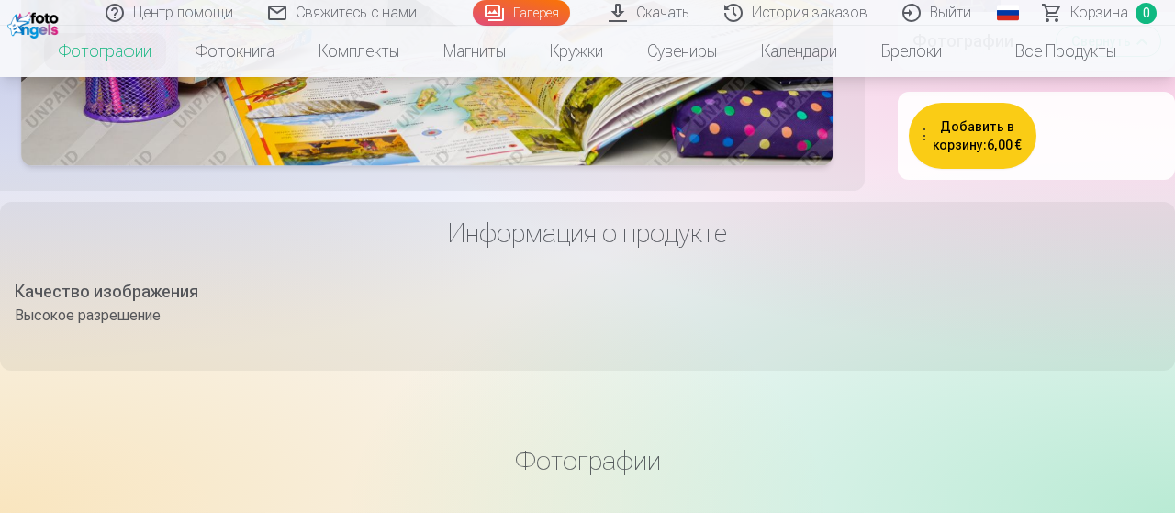
click at [1050, 169] on div "Добавить в корзину : 6,00 €" at bounding box center [1036, 136] width 255 height 66
click at [969, 169] on button "Добавить в корзину : 6,00 €" at bounding box center [973, 136] width 128 height 66
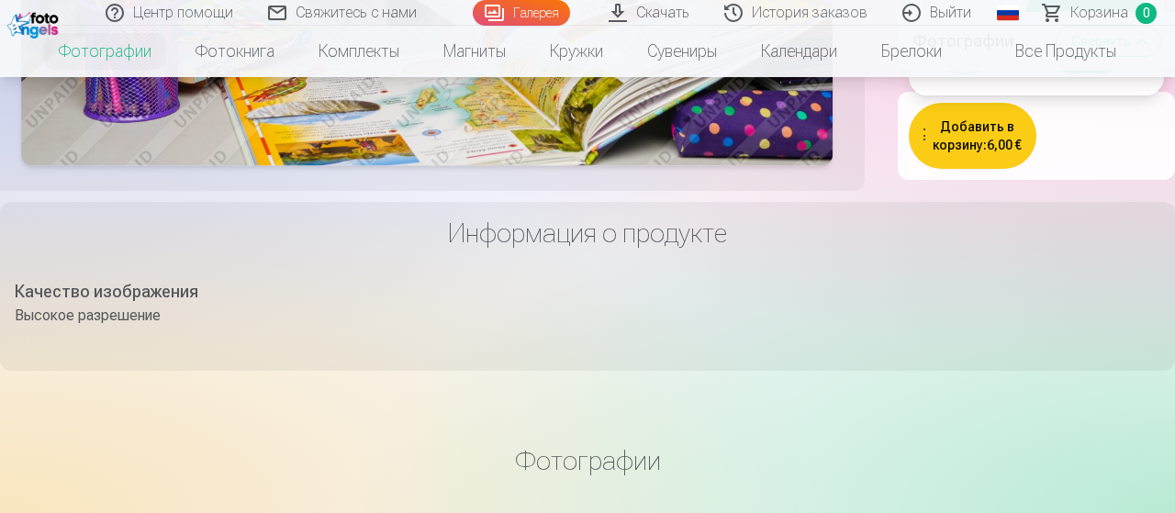
click at [1083, 73] on button "Я ознакомился/-ась и соглашаюсь" at bounding box center [1087, 22] width 124 height 103
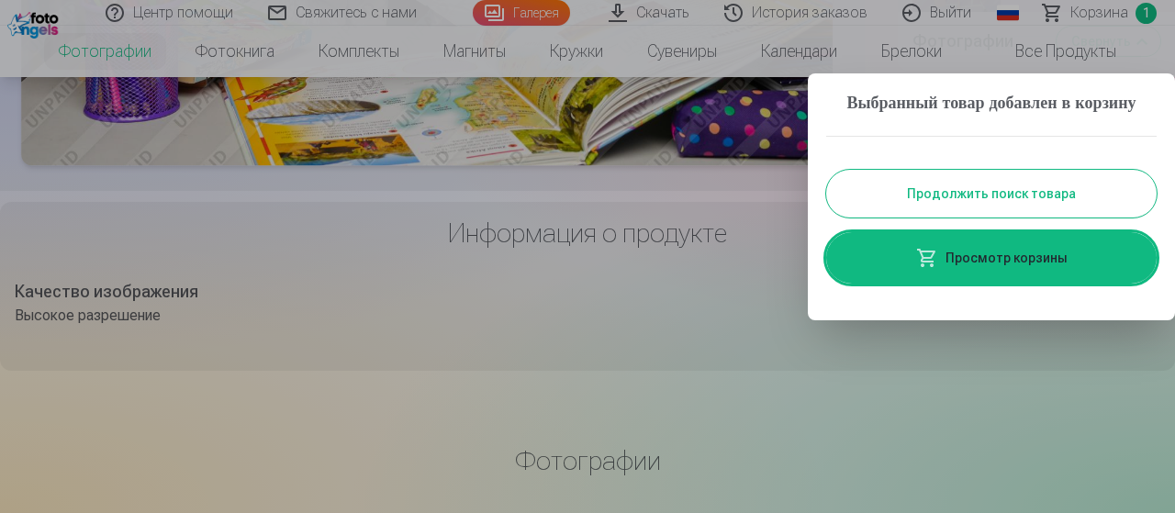
click at [960, 284] on link "Просмотр корзины" at bounding box center [991, 257] width 331 height 51
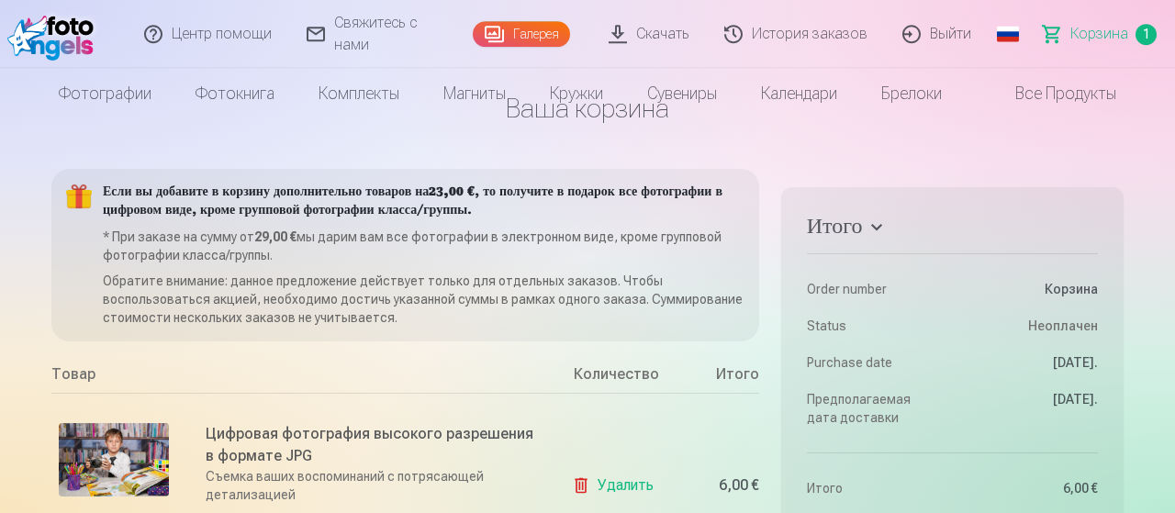
scroll to position [191, 0]
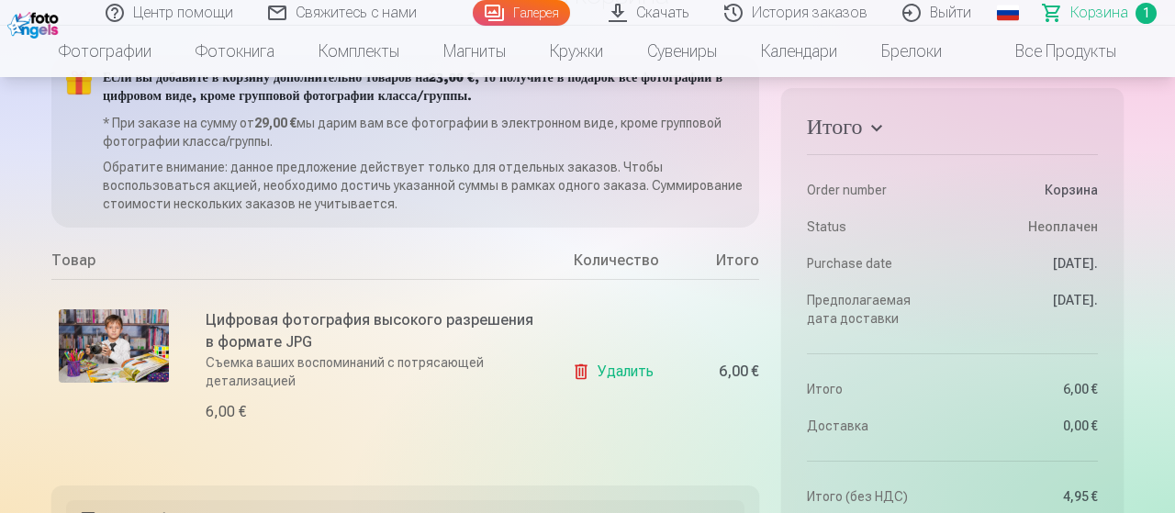
click at [622, 379] on link "Удалить" at bounding box center [616, 372] width 89 height 37
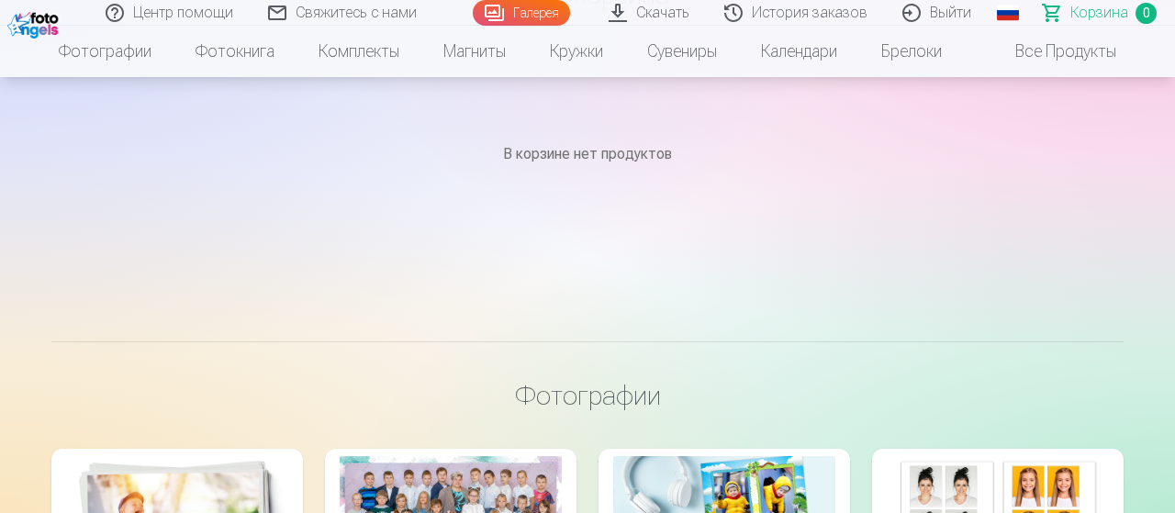
scroll to position [0, 0]
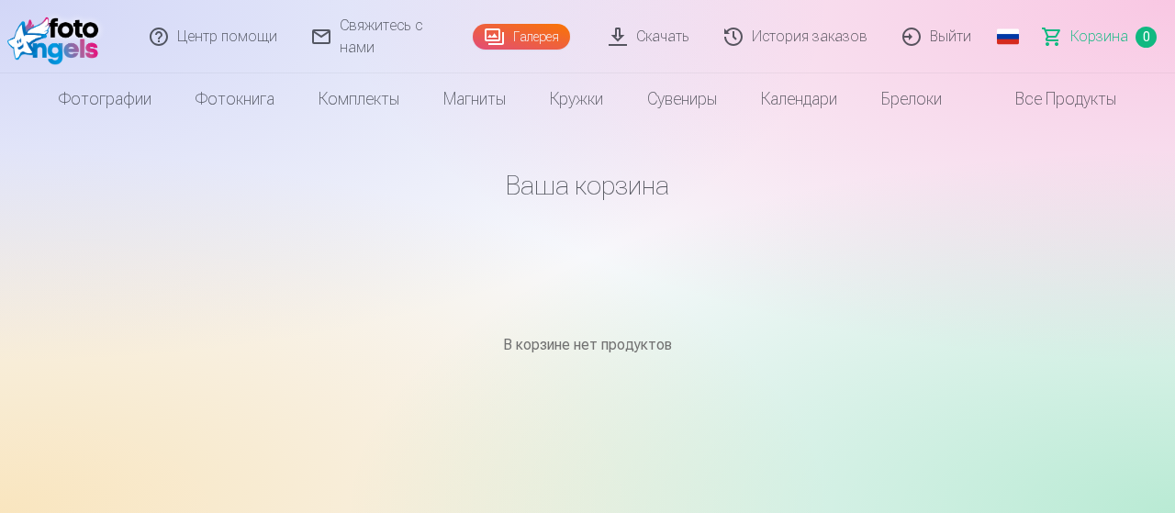
click at [822, 39] on link "История заказов" at bounding box center [797, 36] width 178 height 73
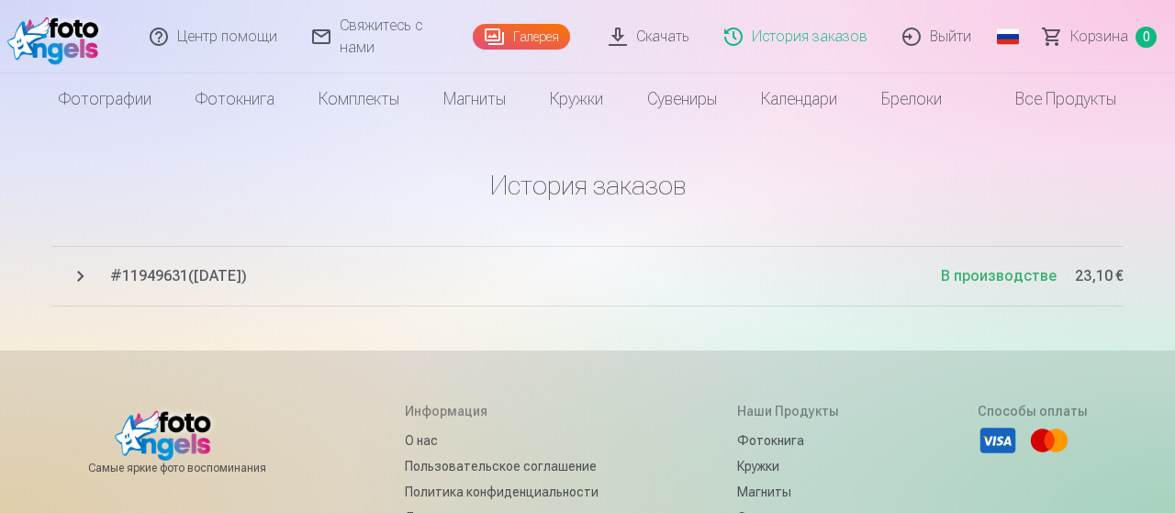
click at [790, 185] on h1 "История заказов" at bounding box center [587, 185] width 1072 height 33
